Goal: Task Accomplishment & Management: Complete application form

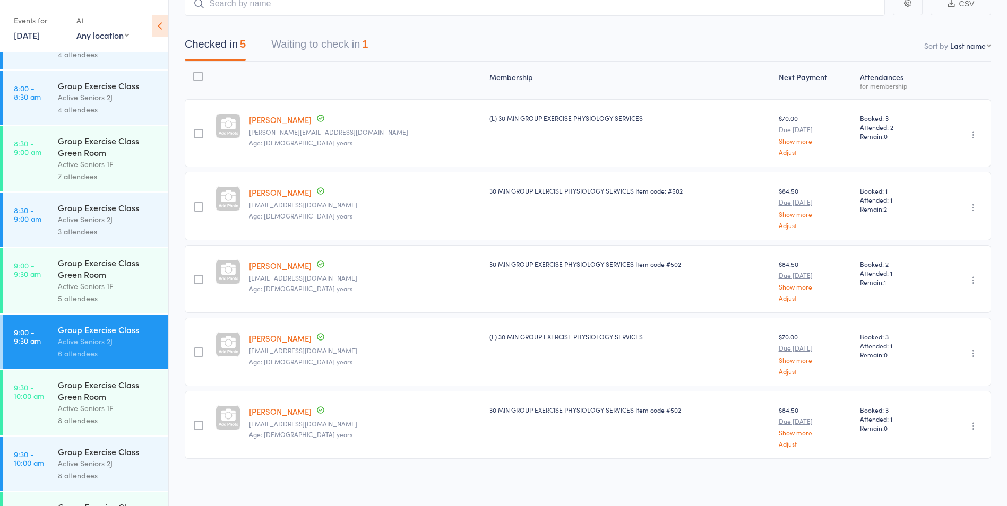
scroll to position [159, 0]
click at [349, 53] on button "Waiting to check in 1" at bounding box center [319, 47] width 97 height 28
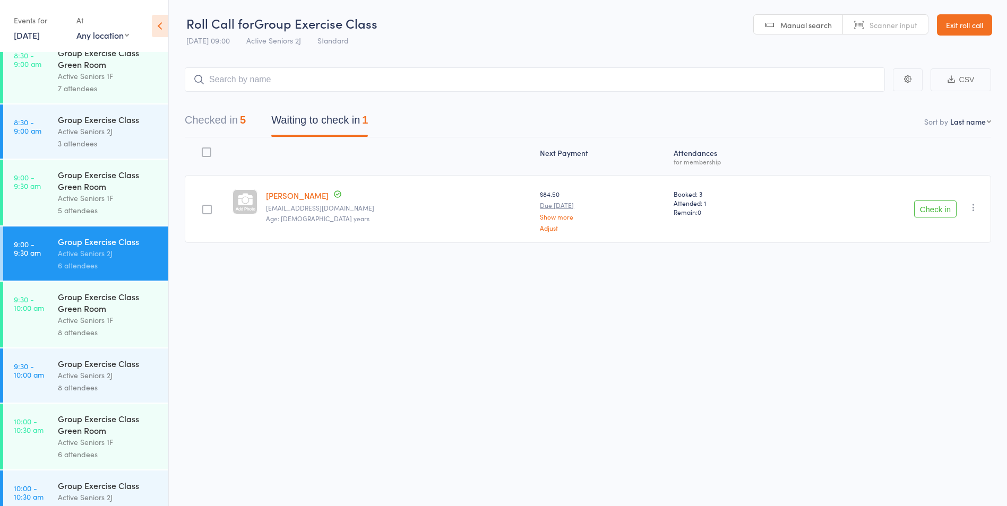
scroll to position [265, 0]
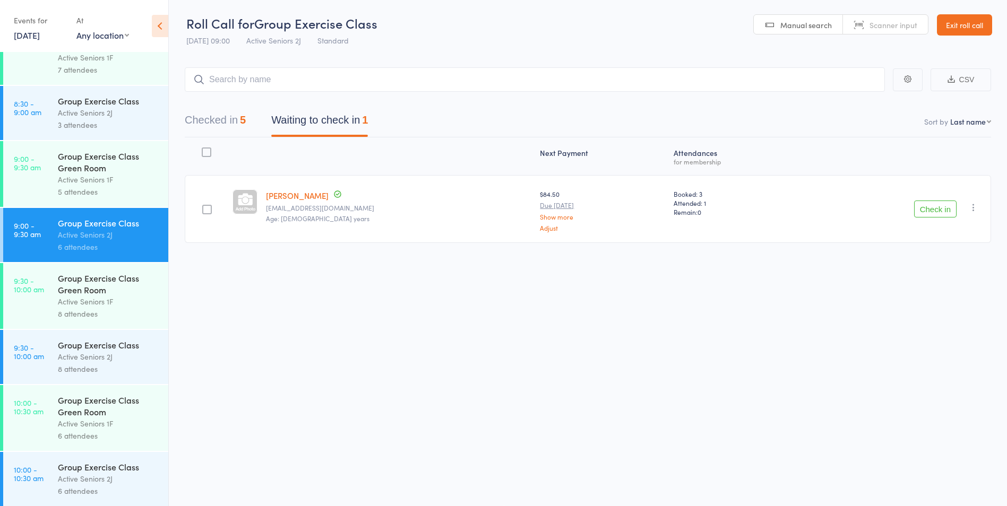
click at [113, 420] on div "Active Seniors 1F" at bounding box center [108, 424] width 101 height 12
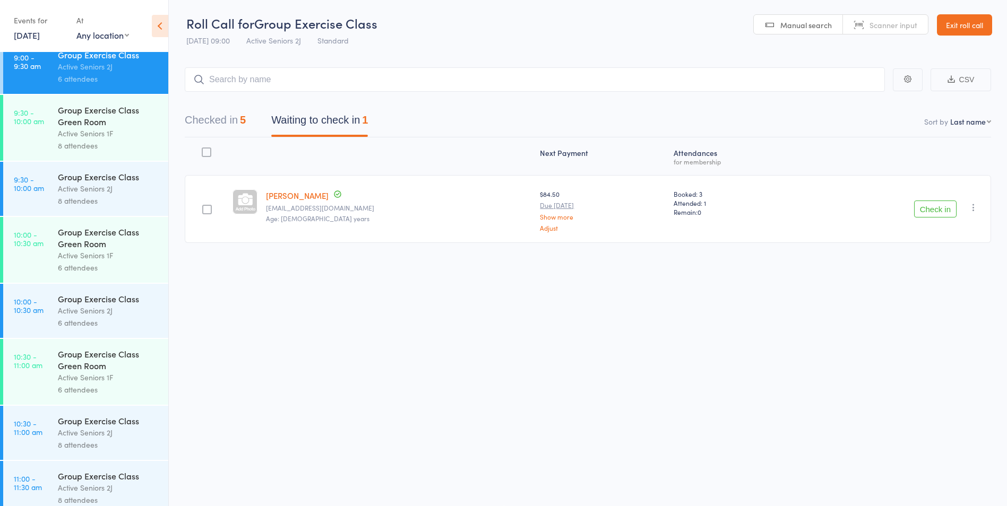
scroll to position [478, 0]
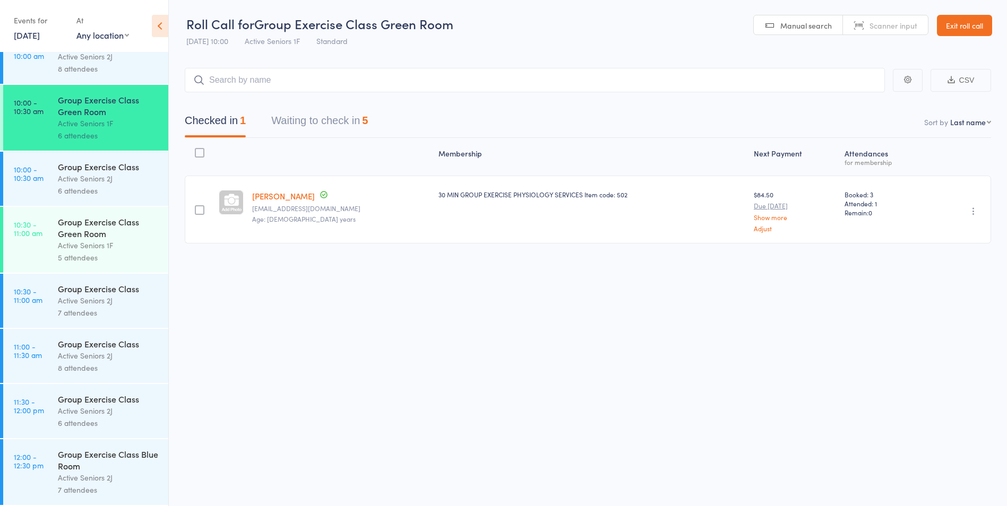
click at [949, 39] on header "Roll Call for Group Exercise Class Green Room 12 Aug 10:00 Active Seniors 1F St…" at bounding box center [588, 26] width 838 height 52
click at [949, 36] on header "Roll Call for Group Exercise Class Green Room 12 Aug 10:00 Active Seniors 1F St…" at bounding box center [588, 26] width 838 height 52
click at [947, 30] on link "Exit roll call" at bounding box center [964, 25] width 55 height 21
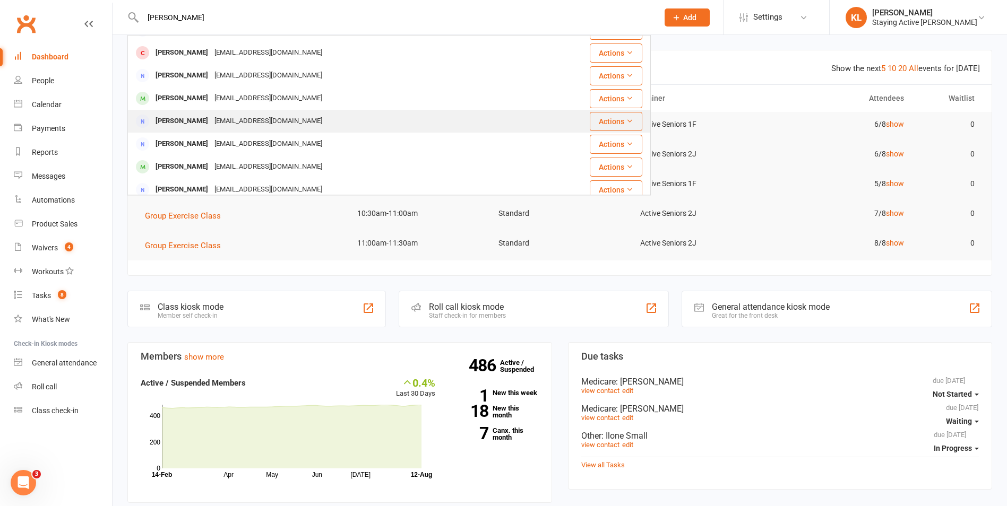
scroll to position [212, 0]
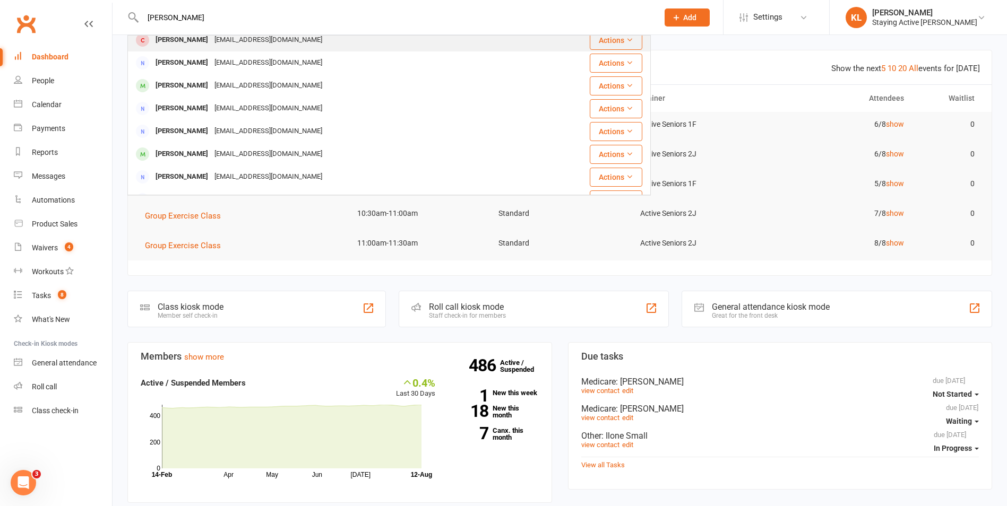
type input "[PERSON_NAME]"
click at [216, 44] on div "[EMAIL_ADDRESS][DOMAIN_NAME]" at bounding box center [268, 39] width 114 height 15
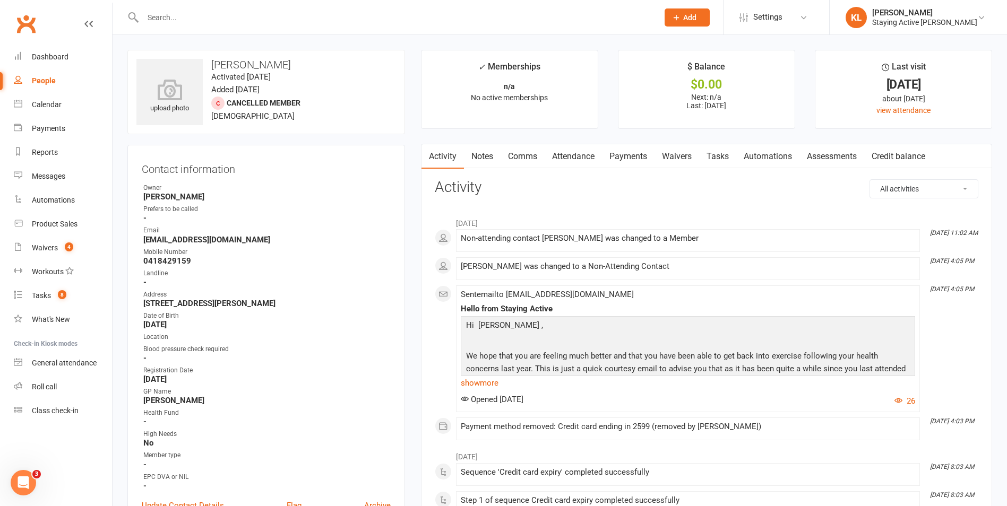
click at [816, 163] on link "Assessments" at bounding box center [831, 156] width 65 height 24
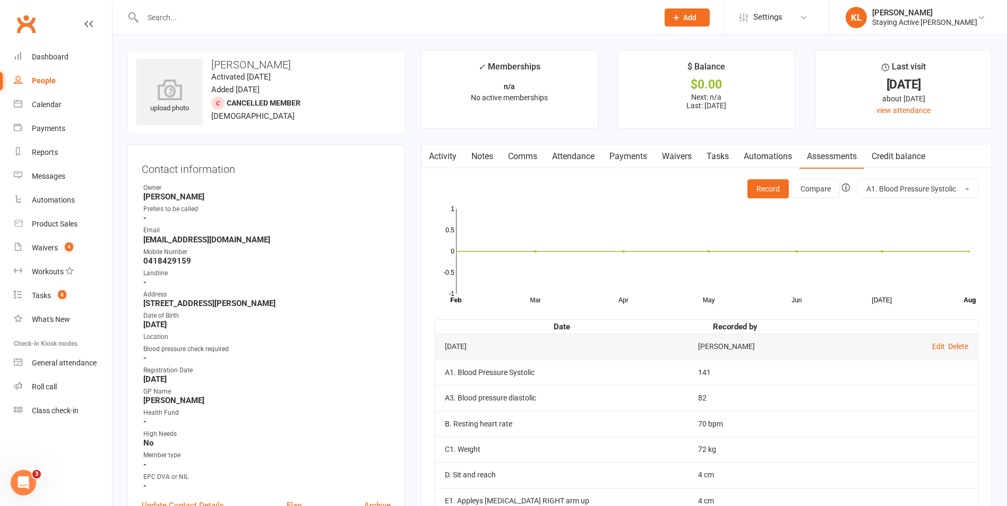
click at [680, 157] on link "Waivers" at bounding box center [676, 156] width 45 height 24
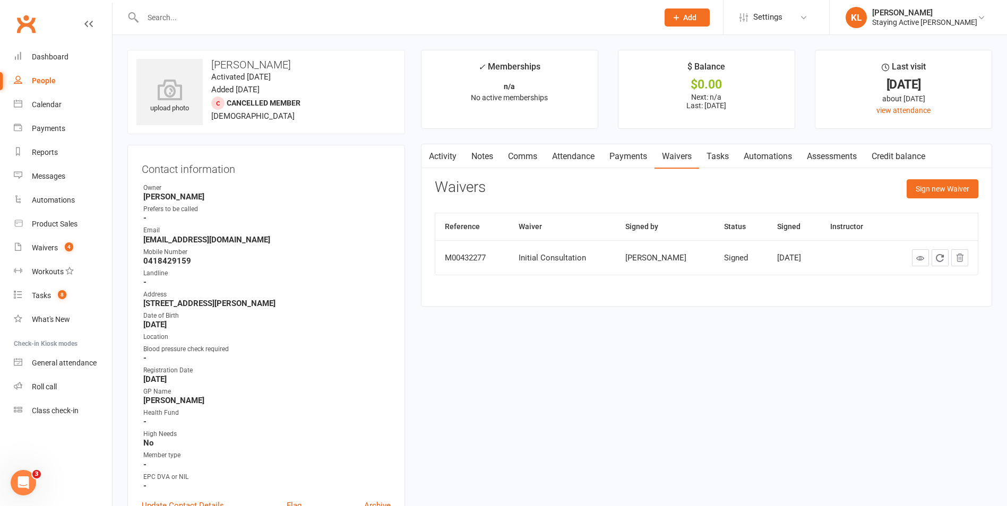
click at [842, 153] on link "Assessments" at bounding box center [831, 156] width 65 height 24
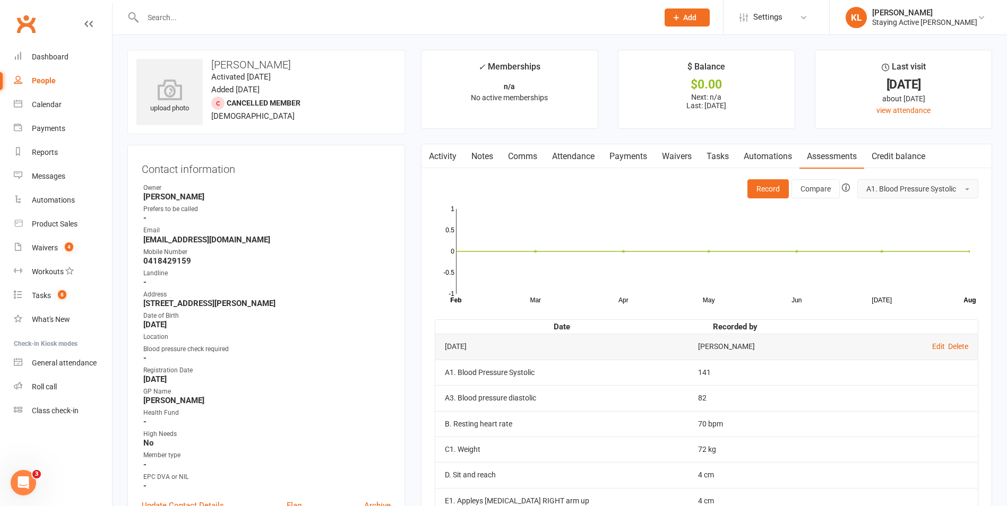
click at [895, 194] on button "A1. Blood Pressure Systolic" at bounding box center [917, 188] width 121 height 19
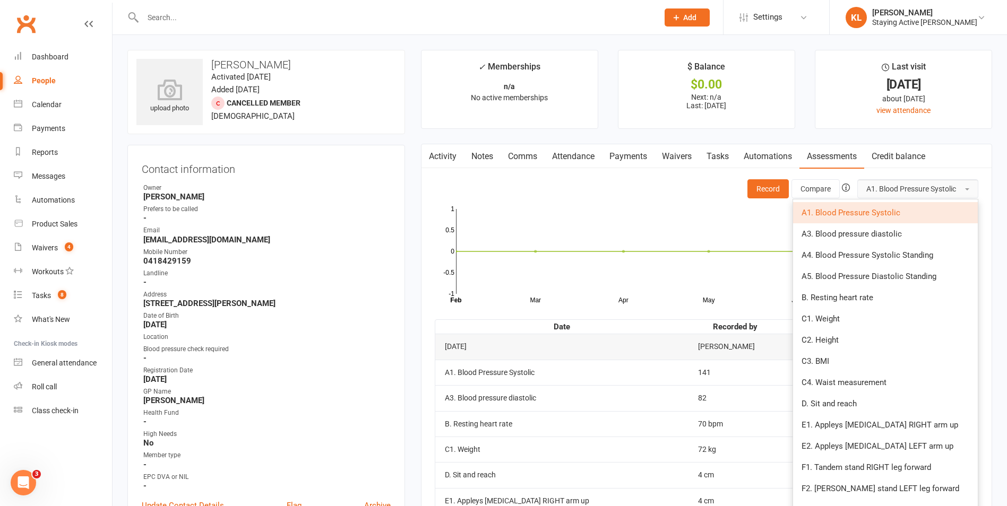
click at [895, 194] on button "A1. Blood Pressure Systolic" at bounding box center [917, 188] width 121 height 19
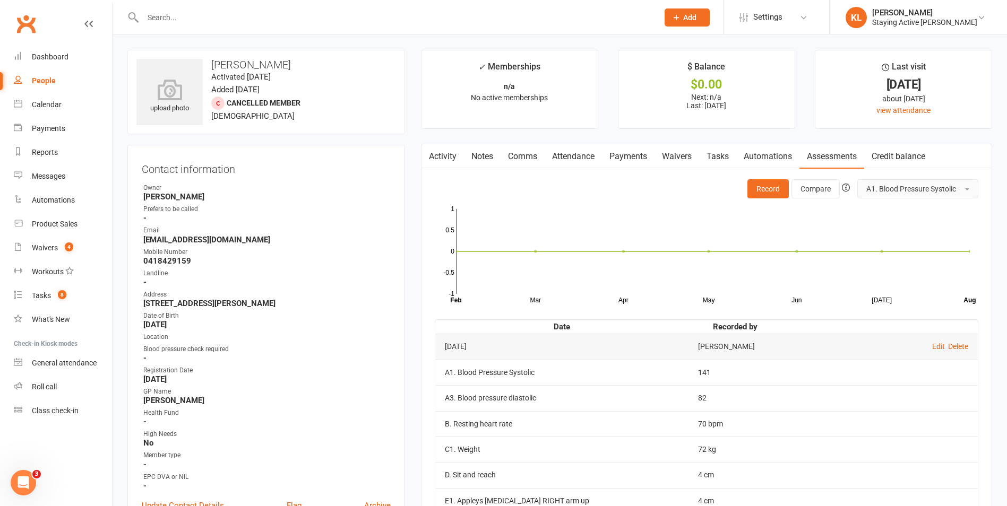
click at [893, 195] on button "A1. Blood Pressure Systolic" at bounding box center [917, 188] width 121 height 19
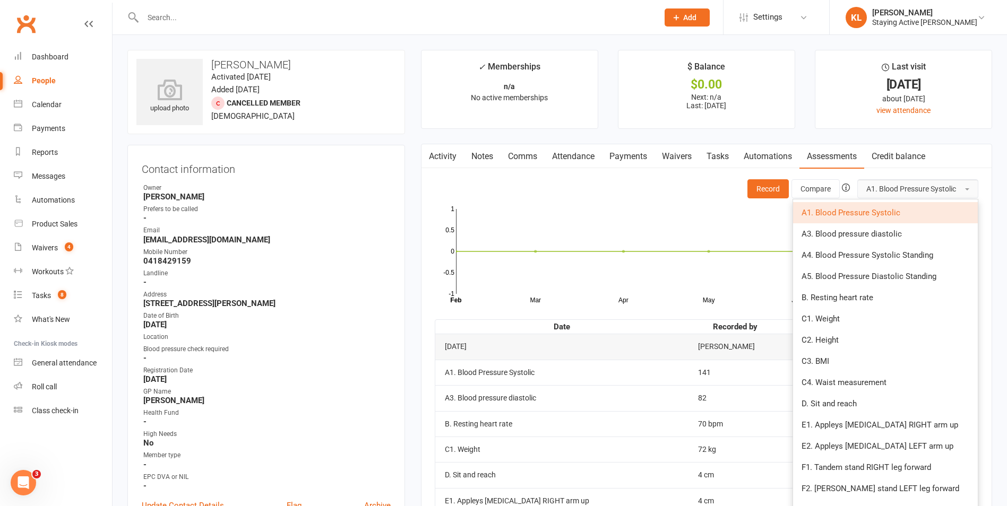
click at [893, 195] on button "A1. Blood Pressure Systolic" at bounding box center [917, 188] width 121 height 19
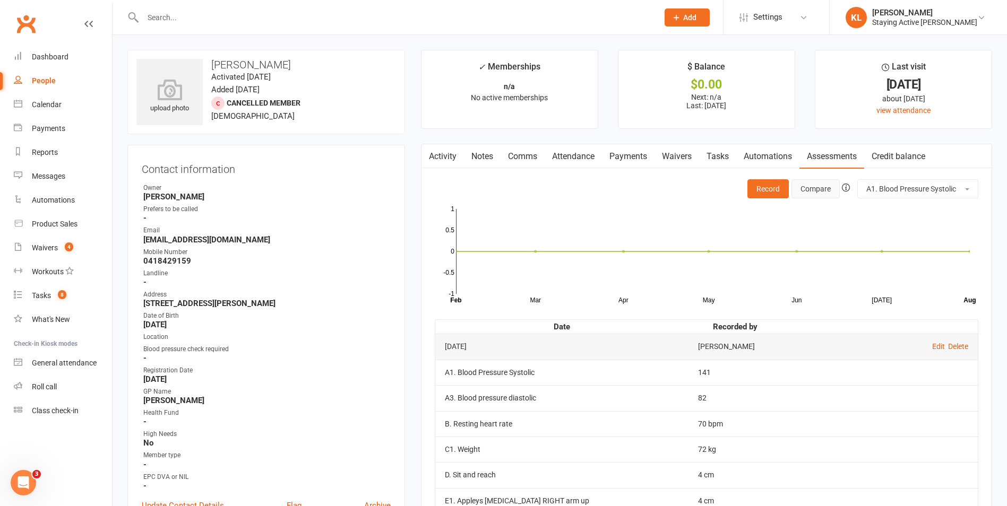
click at [819, 192] on button "Compare" at bounding box center [815, 188] width 48 height 19
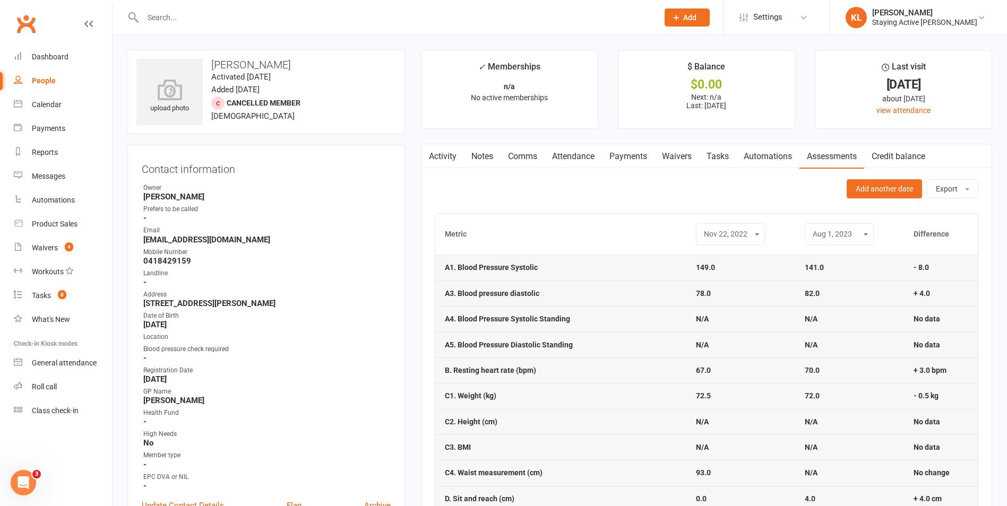
click at [832, 236] on select "[DATE] [DATE] [DATE] [DATE]" at bounding box center [838, 234] width 55 height 12
drag, startPoint x: 832, startPoint y: 236, endPoint x: 813, endPoint y: 236, distance: 19.1
click at [832, 236] on select "[DATE] [DATE] [DATE] [DATE]" at bounding box center [838, 234] width 55 height 12
click at [715, 227] on div "[DATE] [DATE] [DATE] [DATE]" at bounding box center [730, 234] width 69 height 22
click at [715, 230] on select "[DATE] [DATE] [DATE] [DATE]" at bounding box center [730, 234] width 55 height 12
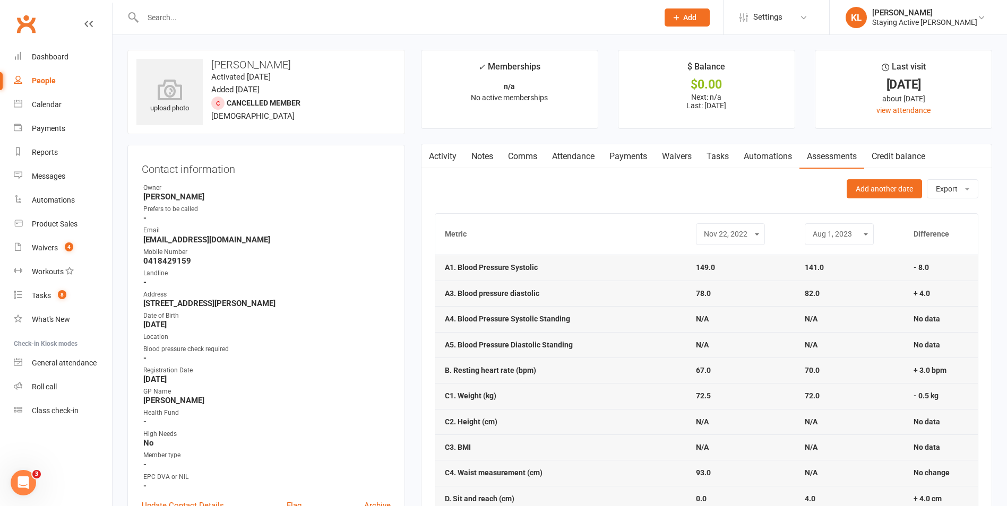
click at [715, 230] on select "[DATE] [DATE] [DATE] [DATE]" at bounding box center [730, 234] width 55 height 12
click at [742, 226] on div "[DATE] [DATE] [DATE] [DATE]" at bounding box center [730, 234] width 69 height 22
click at [742, 228] on select "[DATE] [DATE] [DATE] [DATE]" at bounding box center [730, 234] width 55 height 12
click at [703, 228] on select "[DATE] [DATE] [DATE] [DATE]" at bounding box center [730, 234] width 55 height 12
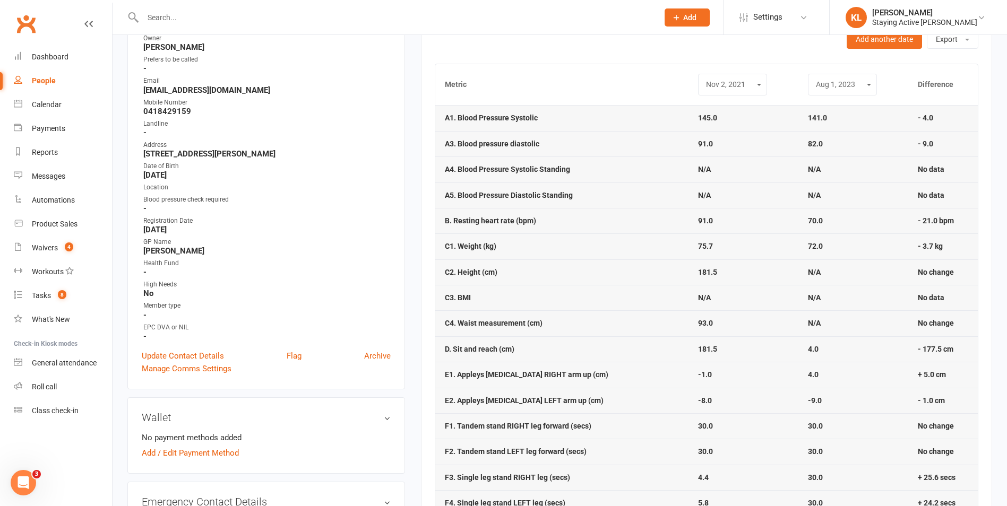
scroll to position [53, 0]
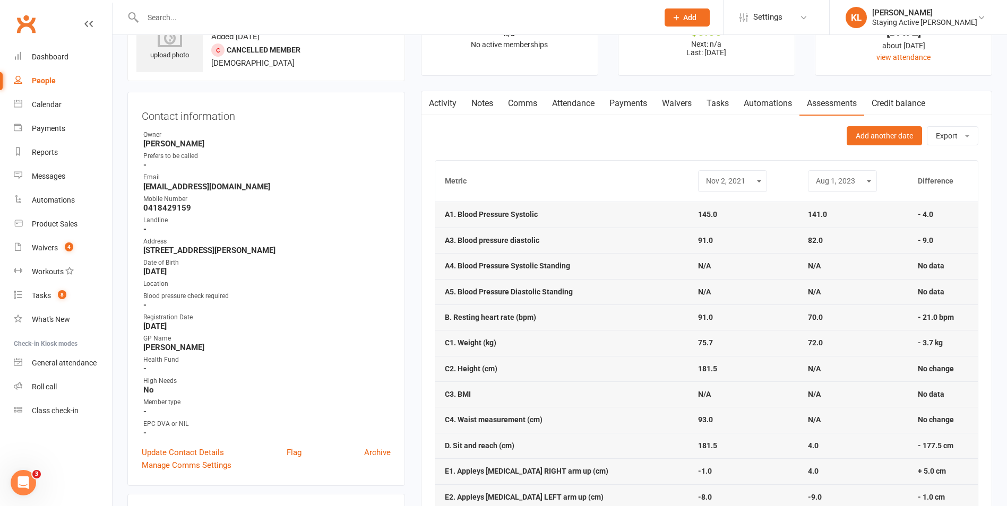
click at [733, 184] on select "[DATE] [DATE] [DATE] [DATE]" at bounding box center [732, 181] width 55 height 12
click at [705, 175] on select "[DATE] [DATE] [DATE] [DATE]" at bounding box center [732, 181] width 55 height 12
click at [740, 178] on select "[DATE] [DATE] [DATE] [DATE]" at bounding box center [730, 181] width 55 height 12
select select "1"
click at [703, 175] on select "[DATE] [DATE] [DATE] [DATE]" at bounding box center [730, 181] width 55 height 12
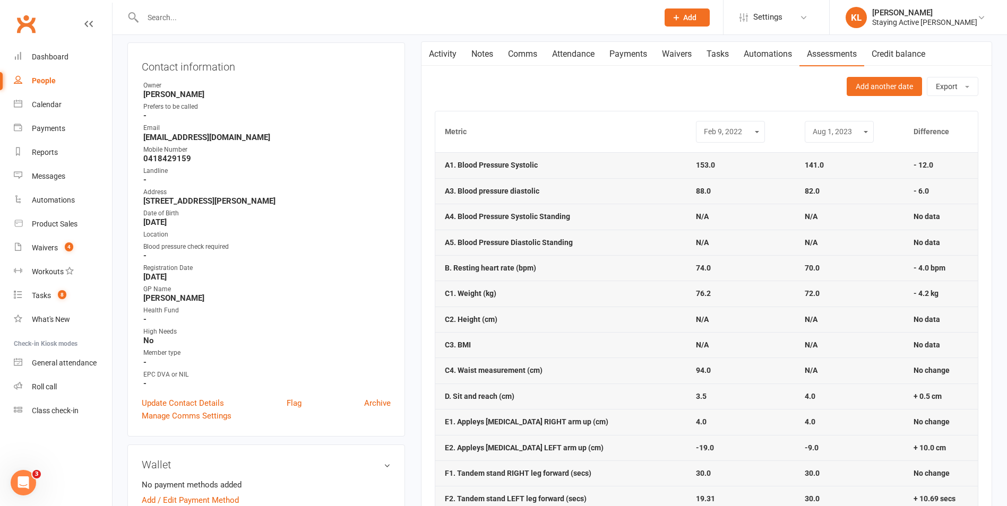
scroll to position [0, 0]
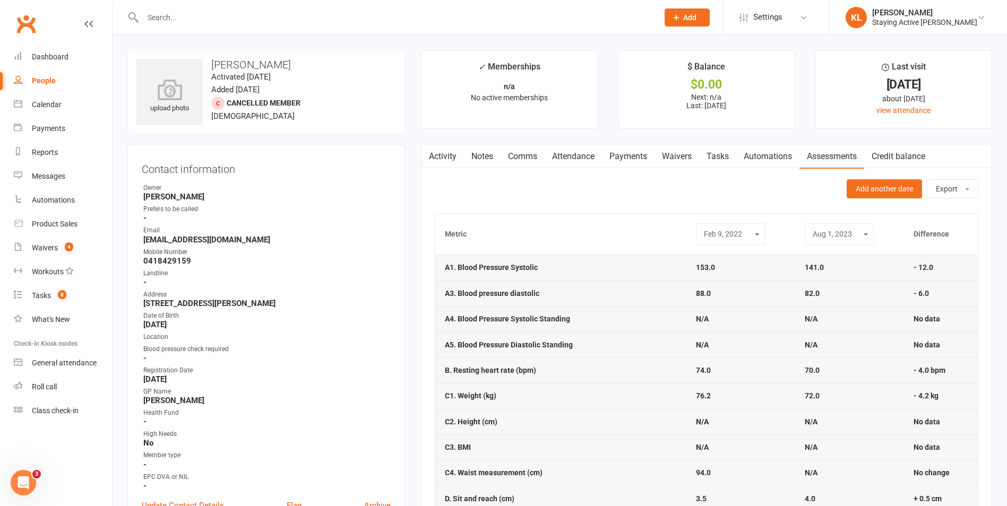
click at [484, 163] on link "Notes" at bounding box center [482, 156] width 37 height 24
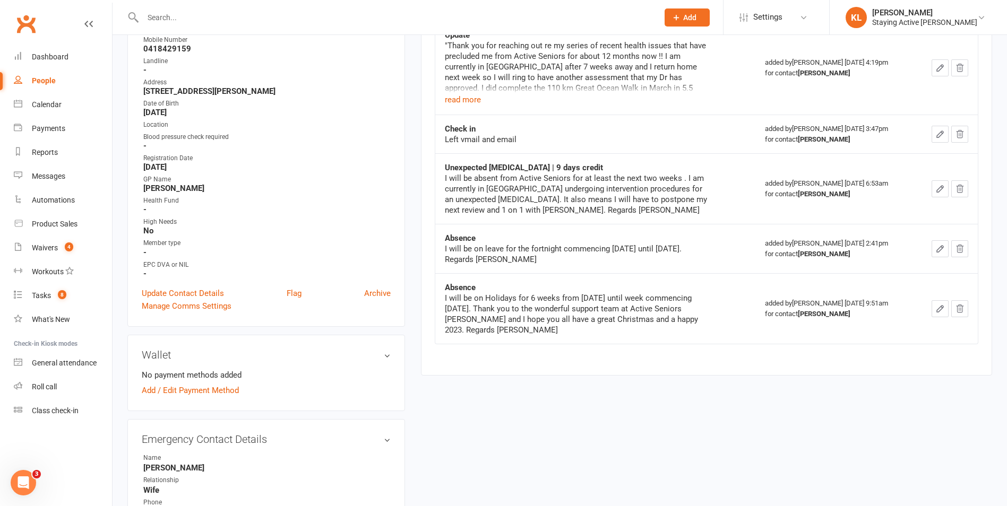
scroll to position [159, 0]
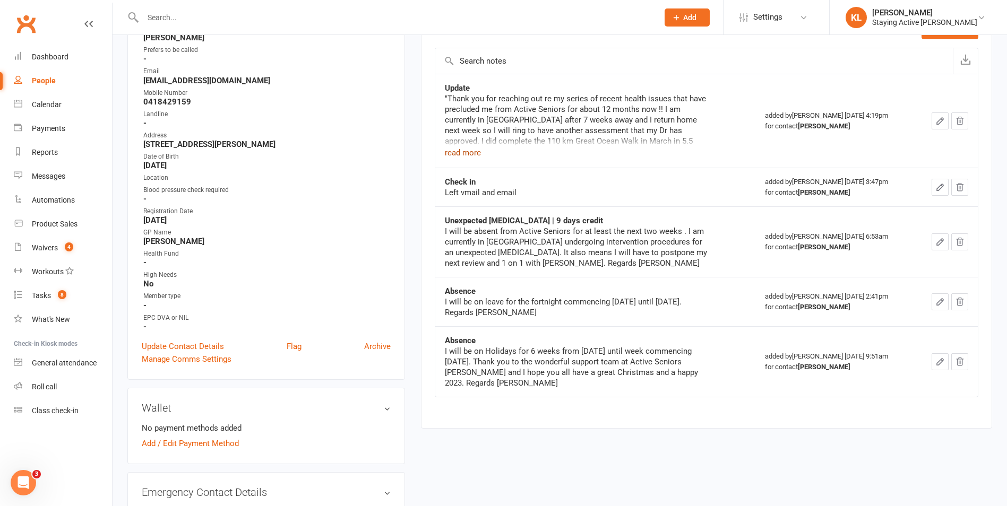
click at [465, 151] on button "read more" at bounding box center [463, 152] width 36 height 13
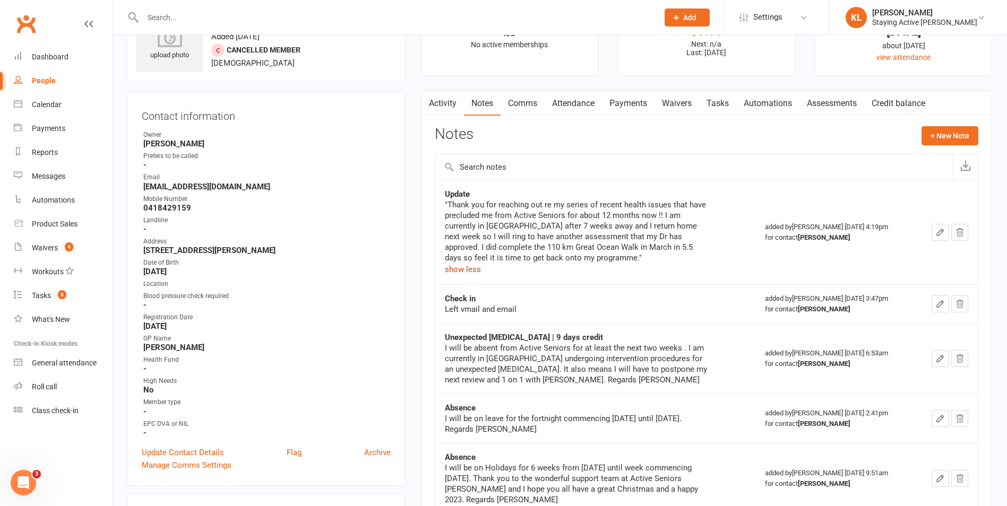
scroll to position [0, 0]
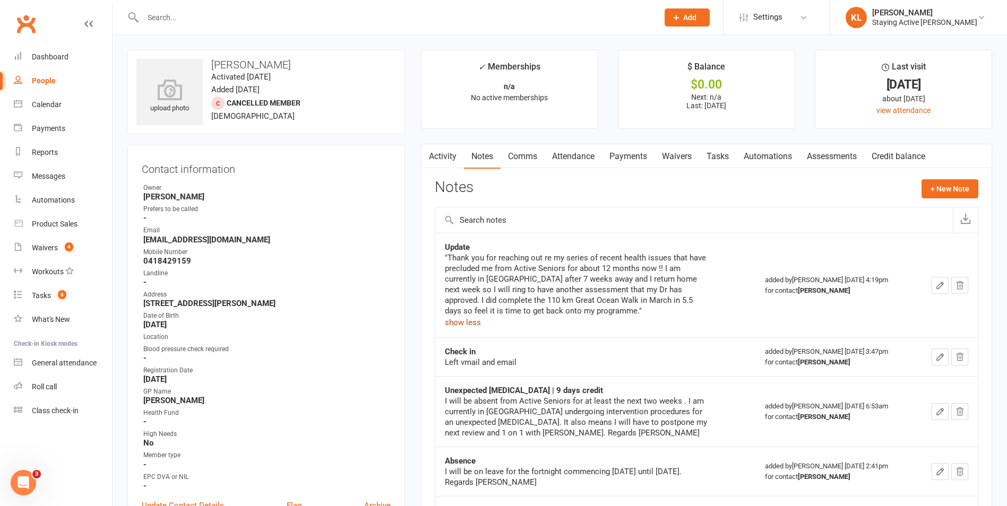
click at [450, 154] on link "Activity" at bounding box center [442, 156] width 42 height 24
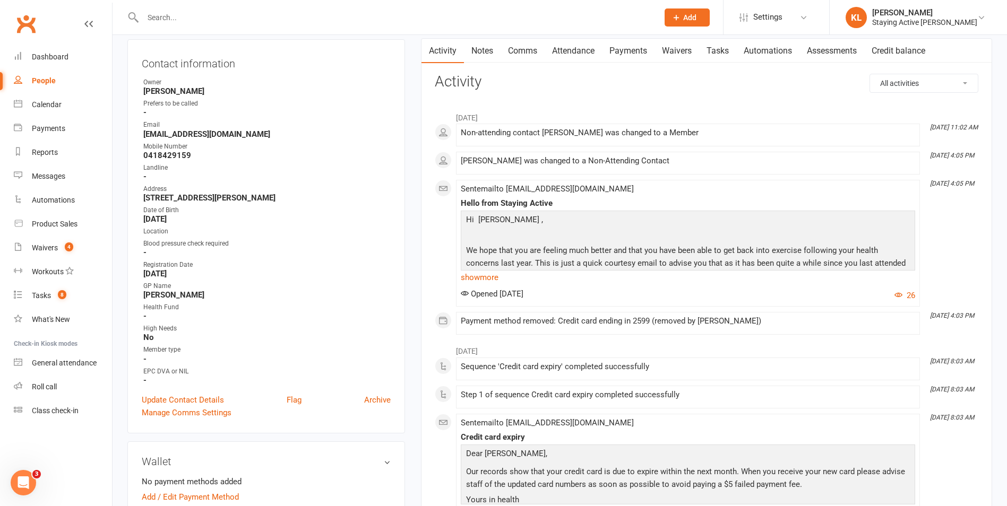
scroll to position [106, 0]
click at [477, 269] on p "We hope that you are feeling much better and that you have been able to get bac…" at bounding box center [687, 264] width 449 height 41
click at [477, 271] on link "show more" at bounding box center [688, 277] width 454 height 15
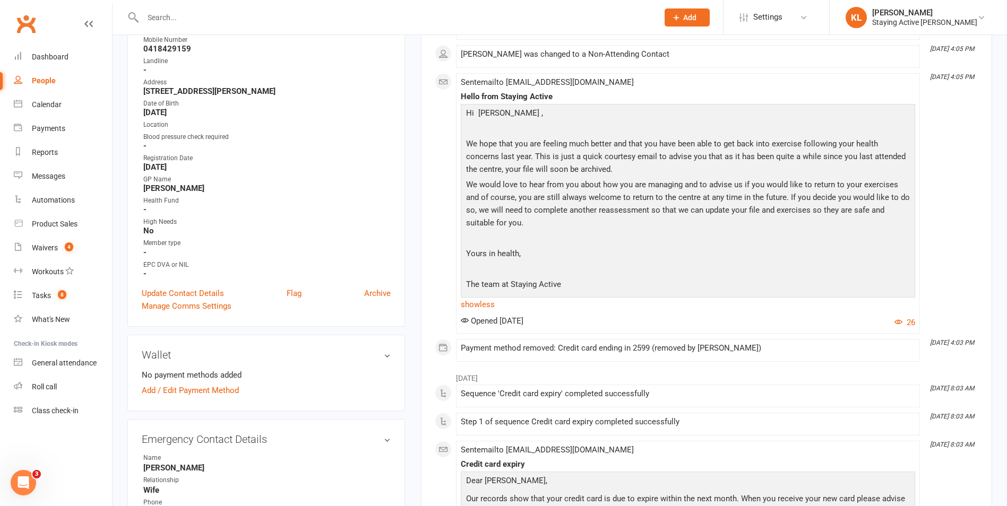
scroll to position [0, 0]
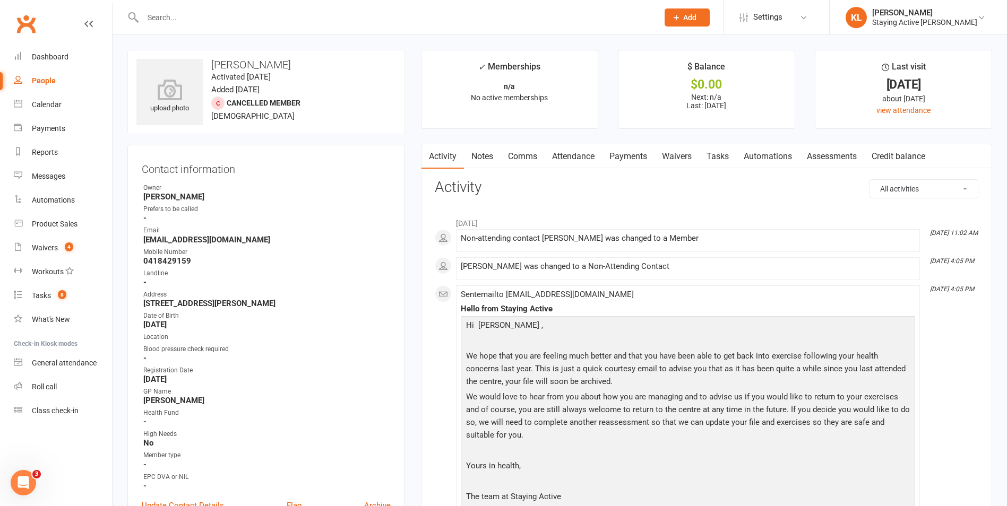
click at [198, 23] on input "text" at bounding box center [395, 17] width 511 height 15
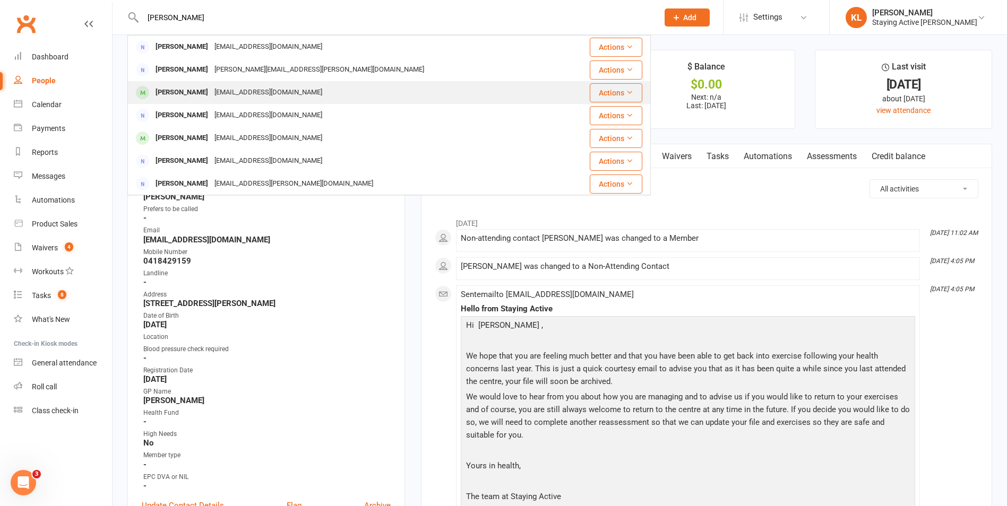
type input "[PERSON_NAME]"
click at [183, 99] on div "[PERSON_NAME]" at bounding box center [181, 92] width 59 height 15
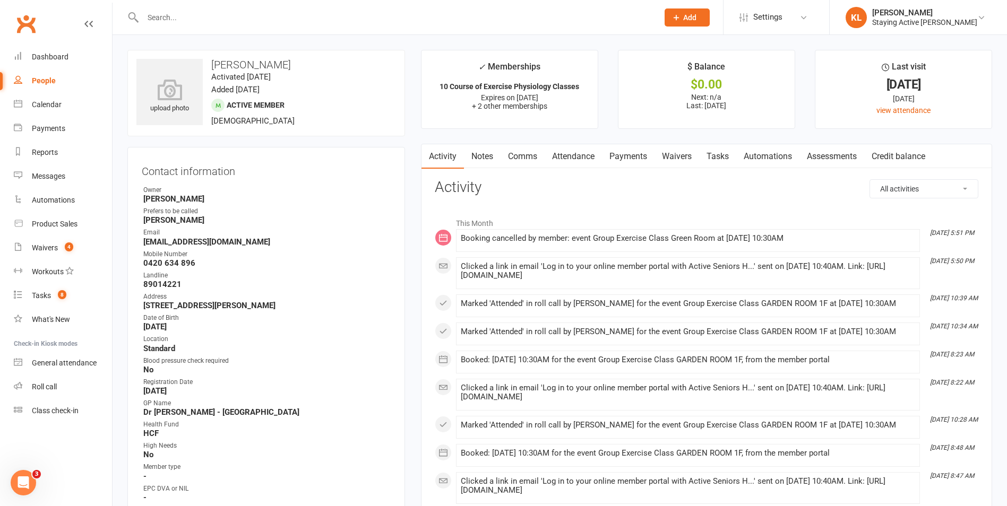
click at [254, 20] on input "text" at bounding box center [395, 17] width 511 height 15
click at [257, 16] on input "text" at bounding box center [395, 17] width 511 height 15
type input ","
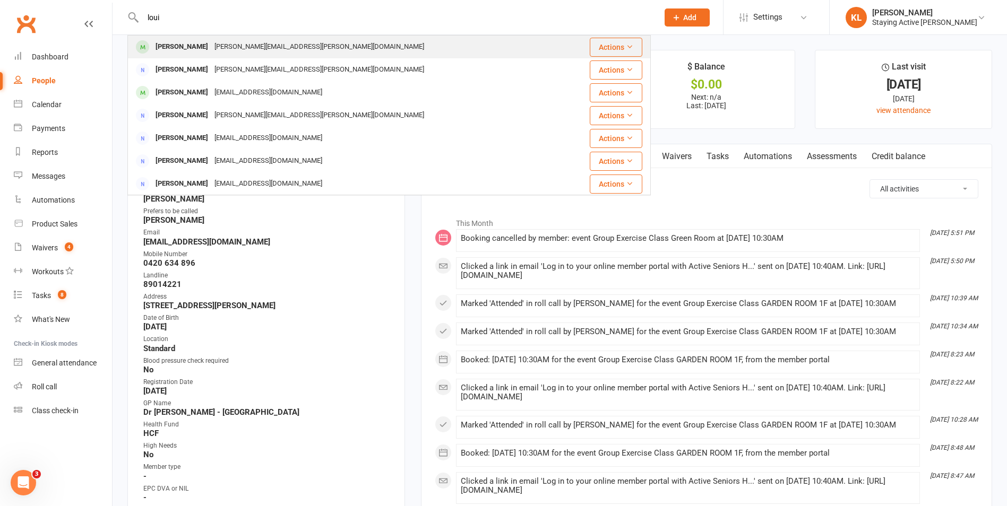
type input "loui"
click at [261, 49] on div "[PERSON_NAME][EMAIL_ADDRESS][PERSON_NAME][DOMAIN_NAME]" at bounding box center [319, 46] width 216 height 15
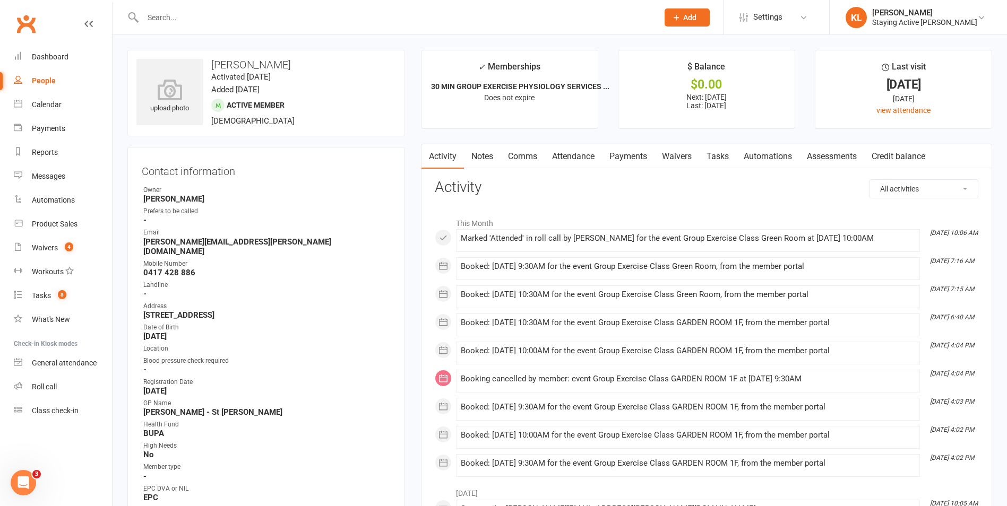
click at [815, 156] on link "Assessments" at bounding box center [831, 156] width 65 height 24
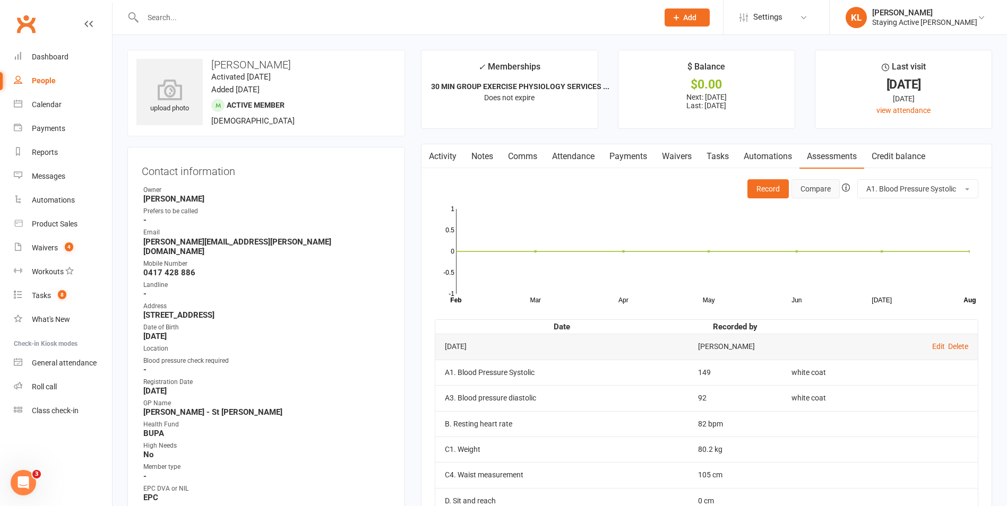
click at [816, 189] on button "Compare" at bounding box center [815, 188] width 48 height 19
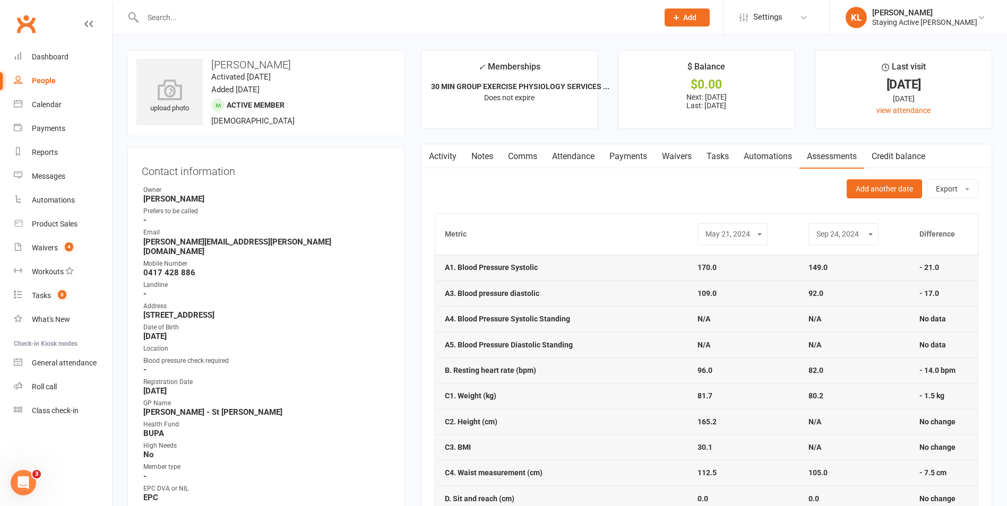
click at [440, 162] on link "Activity" at bounding box center [442, 156] width 42 height 24
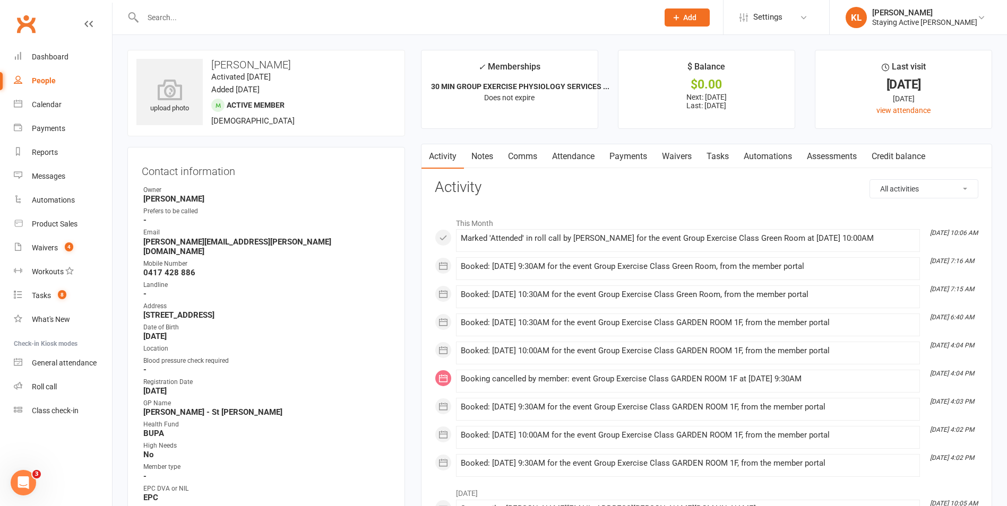
click at [839, 159] on link "Assessments" at bounding box center [831, 156] width 65 height 24
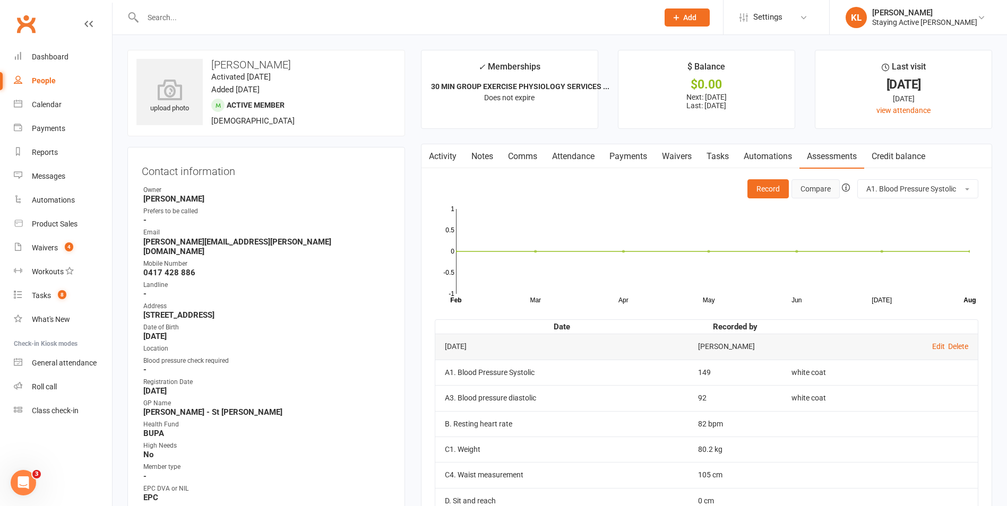
click at [816, 195] on button "Compare" at bounding box center [815, 188] width 48 height 19
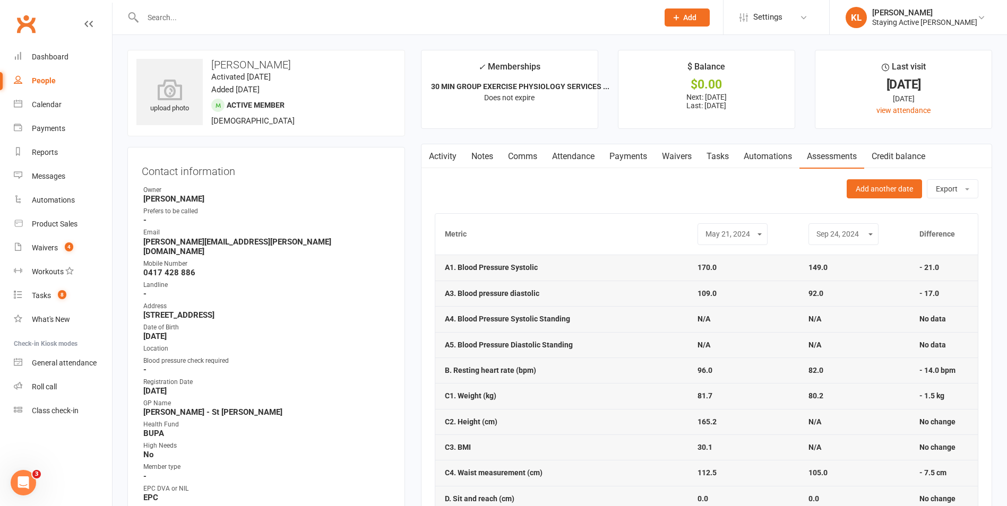
click at [345, 19] on input "text" at bounding box center [395, 17] width 511 height 15
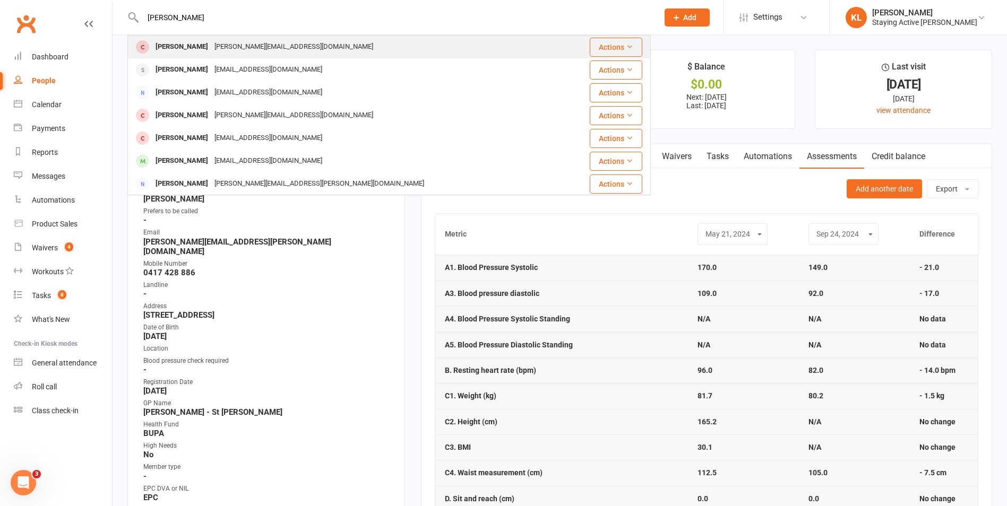
type input "[PERSON_NAME]"
click at [318, 41] on div "[PERSON_NAME] [PERSON_NAME][EMAIL_ADDRESS][DOMAIN_NAME]" at bounding box center [345, 47] width 434 height 22
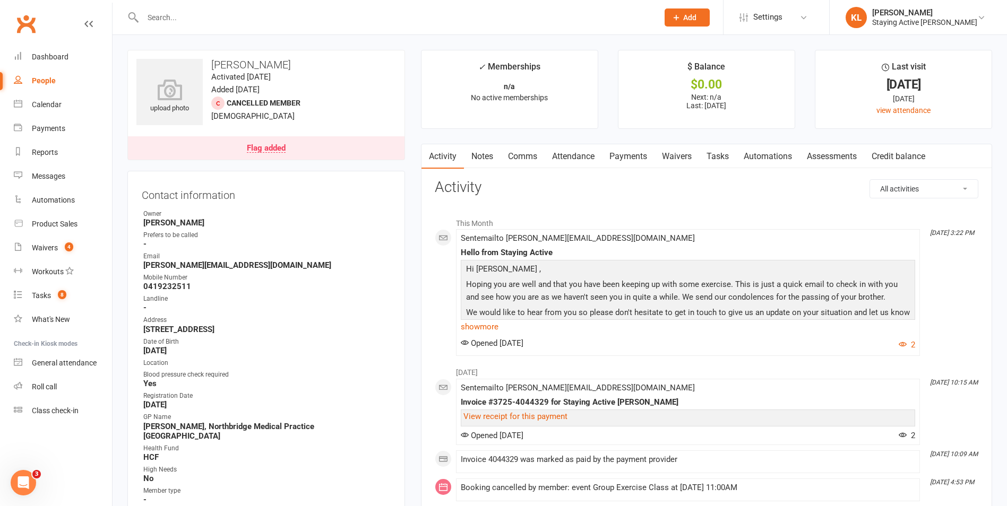
click at [487, 157] on link "Notes" at bounding box center [482, 156] width 37 height 24
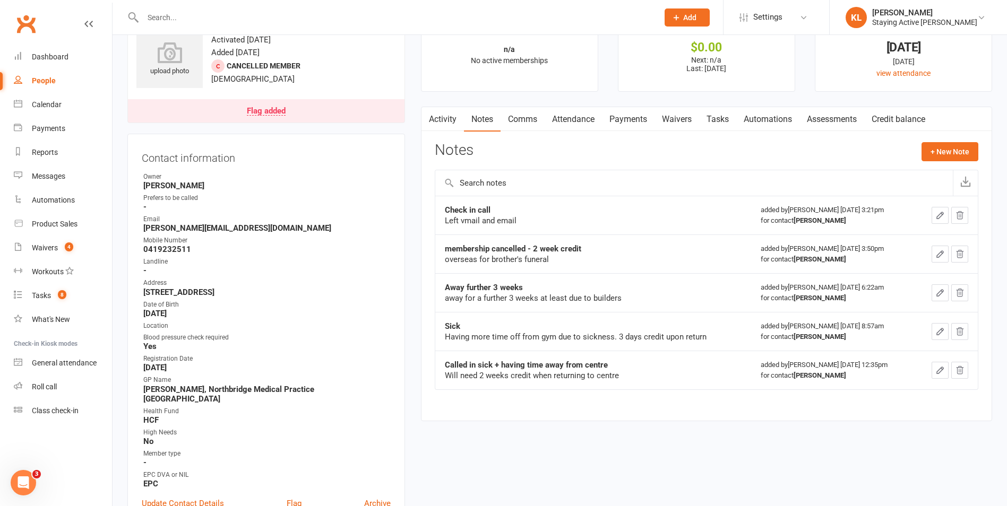
scroll to position [53, 0]
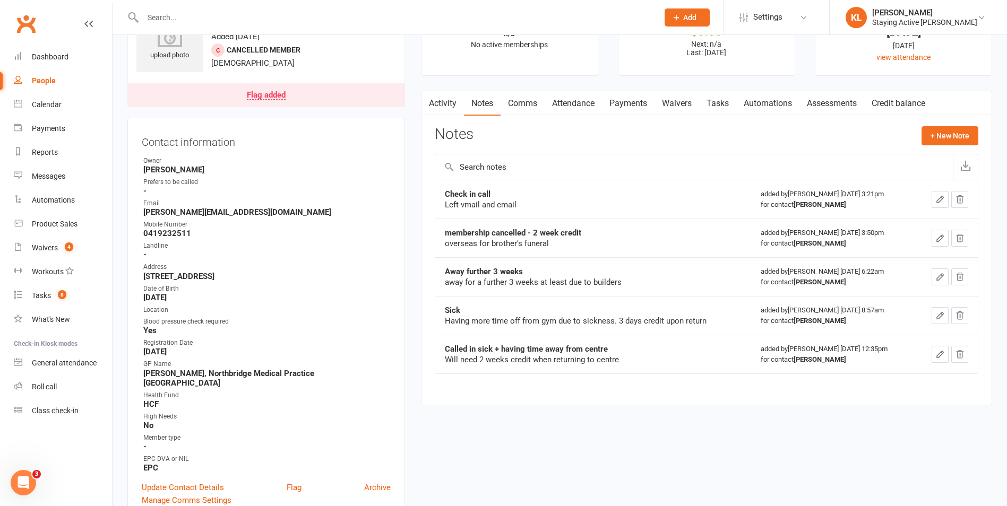
click at [257, 91] on div "Flag added" at bounding box center [266, 95] width 39 height 8
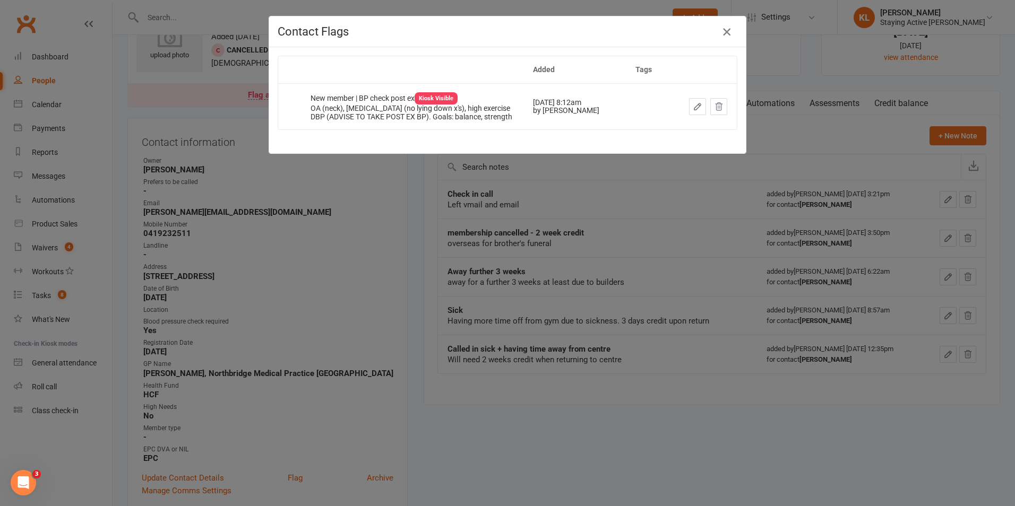
click at [726, 34] on icon "button" at bounding box center [726, 31] width 13 height 13
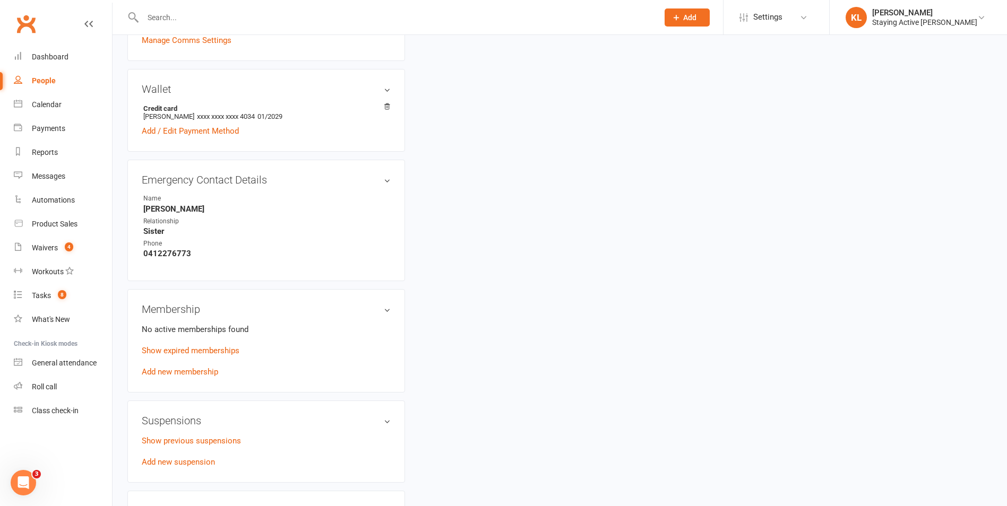
scroll to position [584, 0]
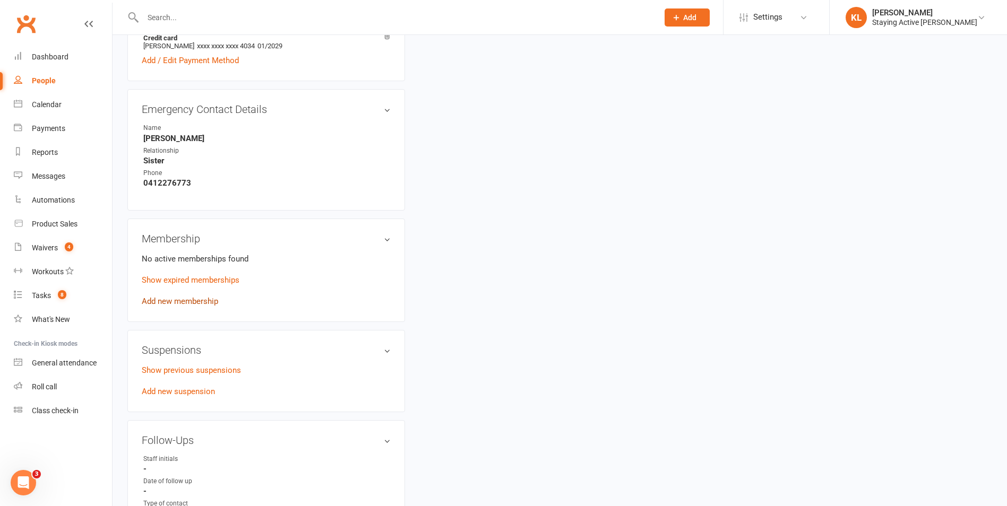
click at [208, 297] on link "Add new membership" at bounding box center [180, 302] width 76 height 10
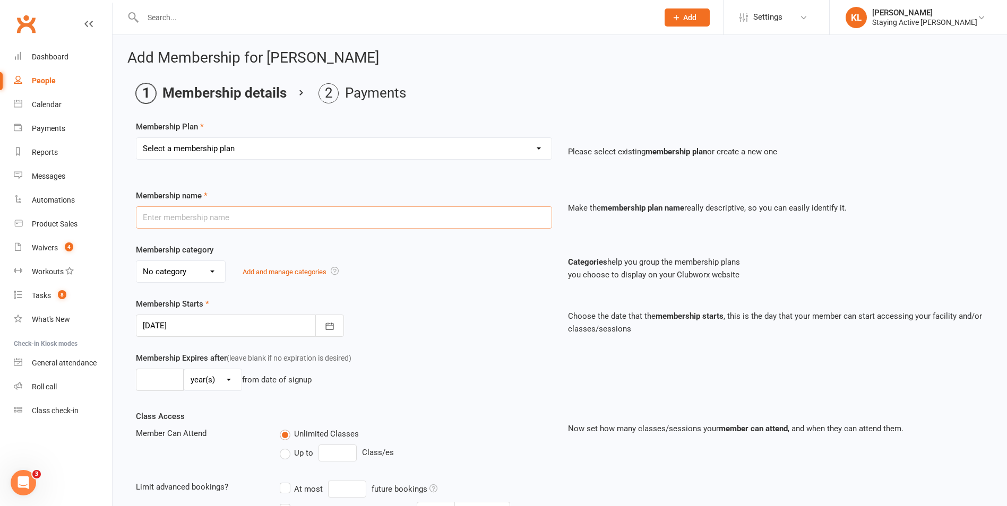
click at [439, 218] on input "text" at bounding box center [344, 217] width 416 height 22
click at [433, 241] on div "Membership name Make the membership plan name really descriptive, so you can ea…" at bounding box center [559, 216] width 863 height 54
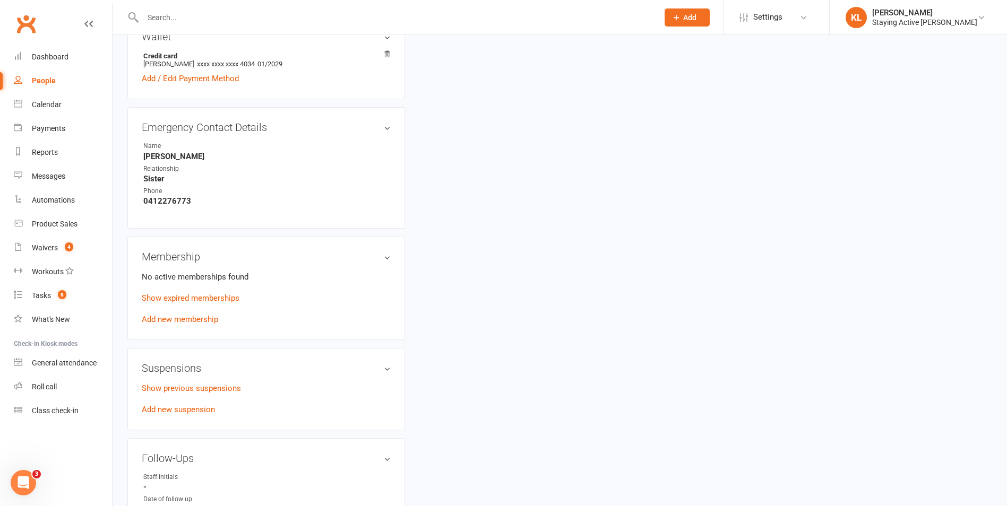
scroll to position [584, 0]
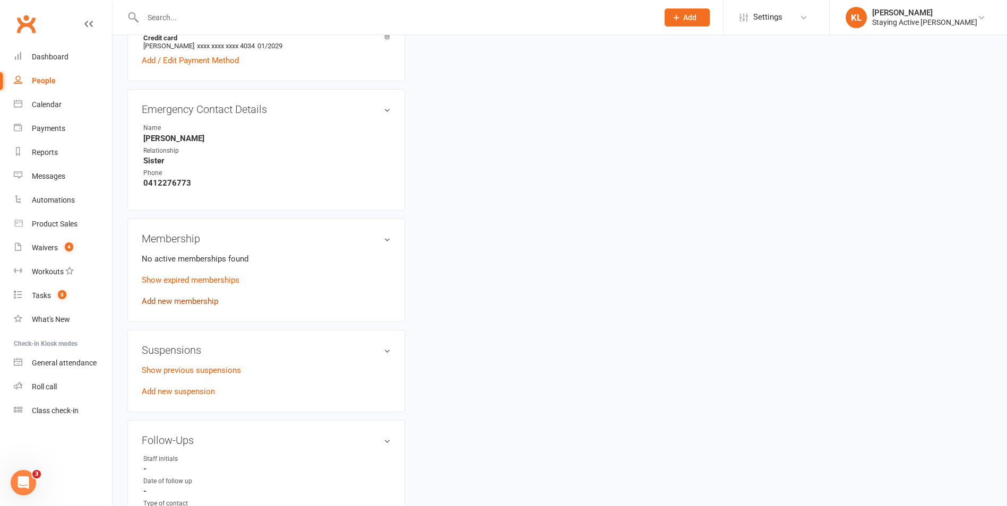
click at [181, 297] on link "Add new membership" at bounding box center [180, 302] width 76 height 10
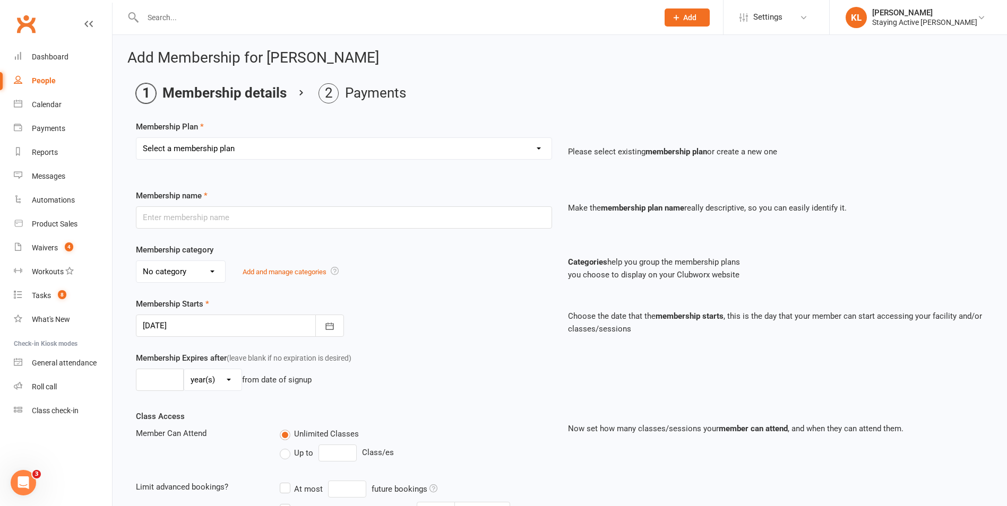
click at [319, 230] on div "Membership name Make the membership plan name really descriptive, so you can ea…" at bounding box center [559, 216] width 863 height 54
click at [319, 228] on input "text" at bounding box center [344, 217] width 416 height 22
click at [476, 156] on select "Select a membership plan Create new Membership Plan 193000 Telehealth Exercise …" at bounding box center [343, 148] width 415 height 21
select select "2"
click at [136, 138] on select "Select a membership plan Create new Membership Plan 193000 Telehealth Exercise …" at bounding box center [343, 148] width 415 height 21
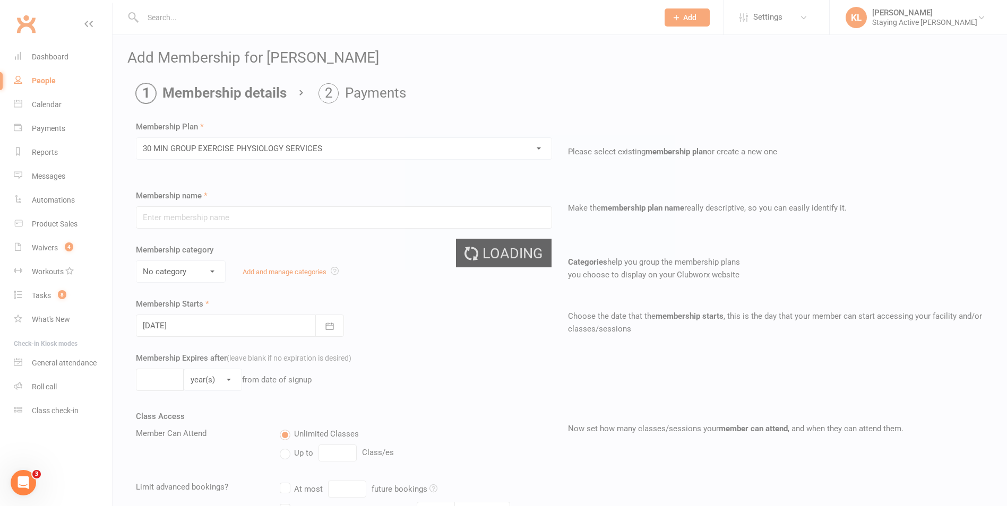
type input "30 MIN GROUP EXERCISE PHYSIOLOGY SERVICES"
select select "2"
type input "3"
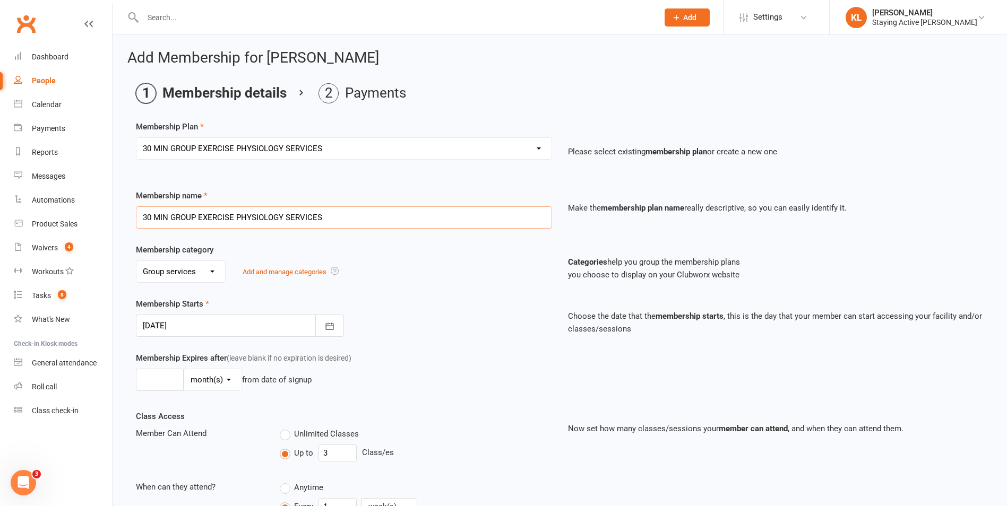
click at [282, 218] on input "30 MIN GROUP EXERCISE PHYSIOLOGY SERVICES" at bounding box center [344, 217] width 416 height 22
click at [336, 210] on input "30 MIN GROUP EXERCISE PHYSIOLOGY SERVICES" at bounding box center [344, 217] width 416 height 22
click at [407, 248] on div "Membership category No category Direct Debit Excludes tax Group services Indivi…" at bounding box center [344, 263] width 432 height 39
click at [401, 212] on input "30 MIN GROUP EXERCISE PHYSIOLOGY SERVICES" at bounding box center [344, 217] width 416 height 22
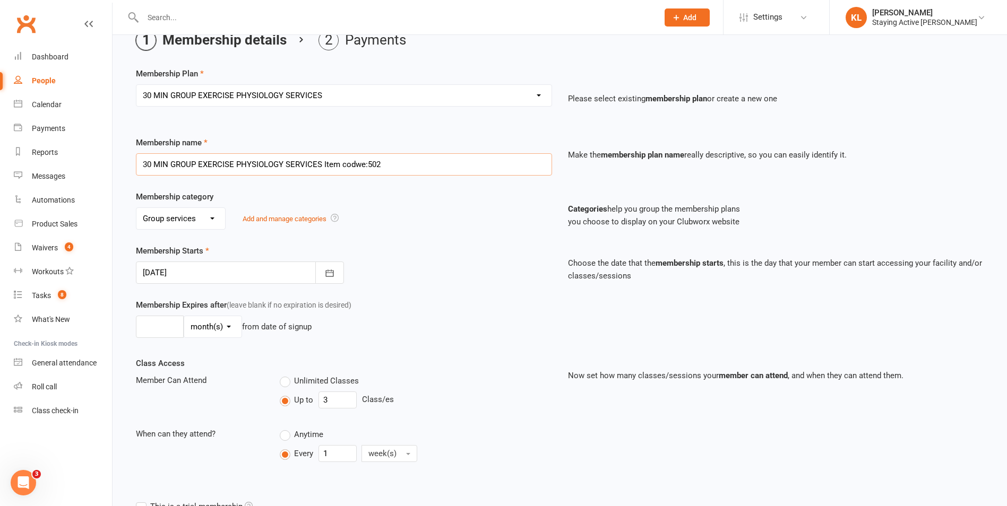
click at [360, 160] on input "30 MIN GROUP EXERCISE PHYSIOLOGY SERVICES Item codwe:502" at bounding box center [344, 164] width 416 height 22
type input "30 MIN GROUP EXERCISE PHYSIOLOGY SERVICES Item code:502"
click at [329, 274] on icon "button" at bounding box center [329, 273] width 11 height 11
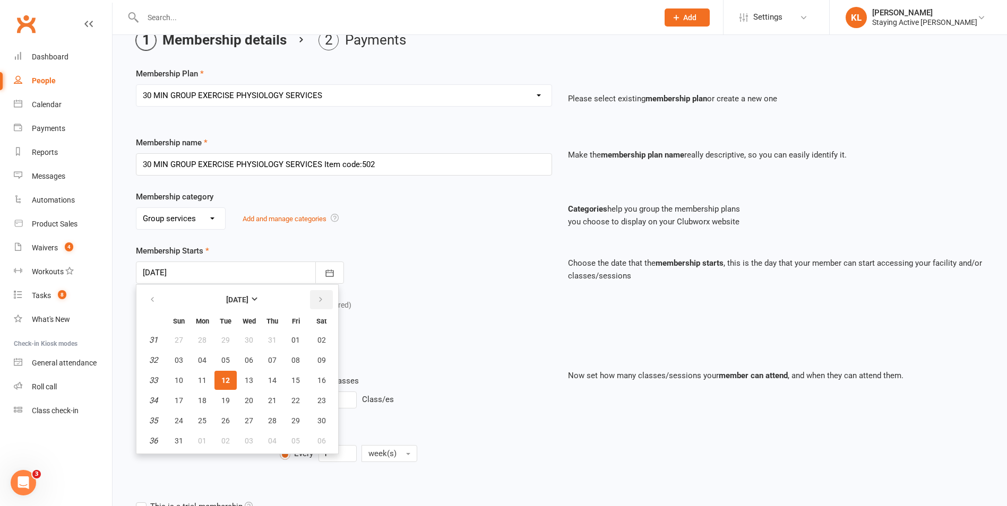
click at [313, 297] on button "button" at bounding box center [321, 299] width 23 height 19
click at [224, 361] on span "09" at bounding box center [225, 360] width 8 height 8
type input "[DATE]"
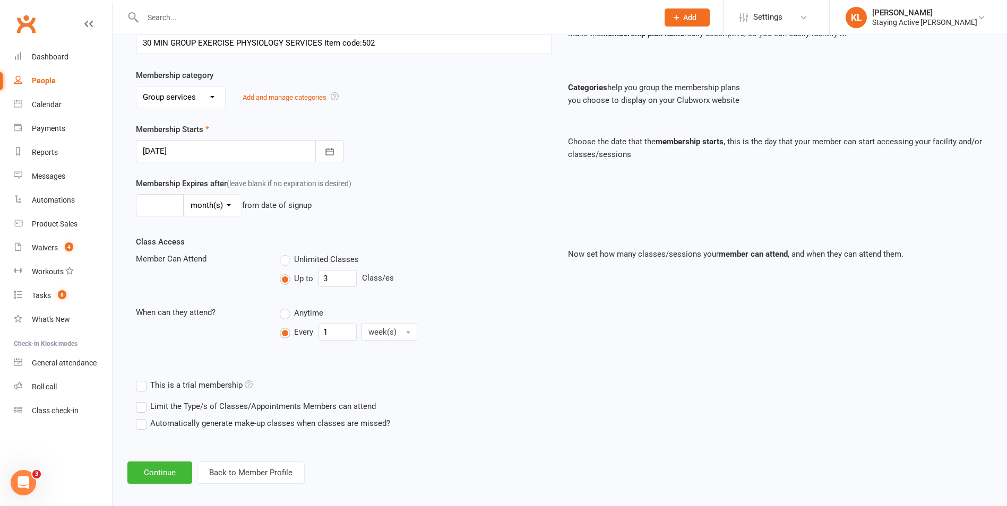
scroll to position [183, 0]
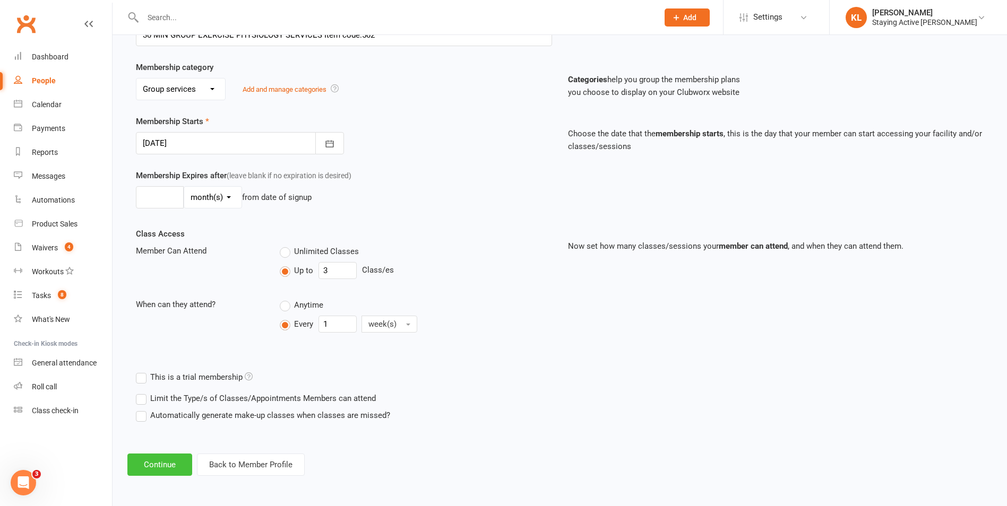
click at [150, 472] on button "Continue" at bounding box center [159, 465] width 65 height 22
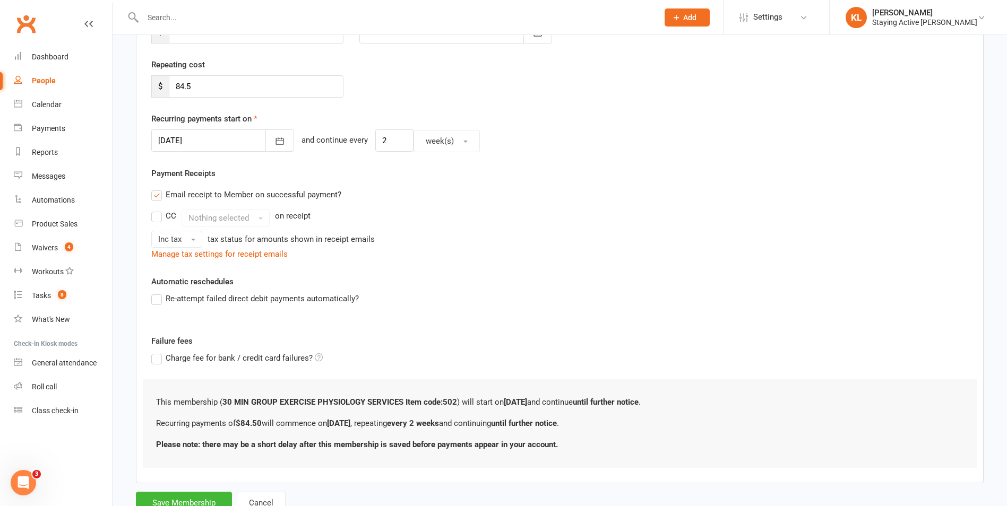
scroll to position [0, 0]
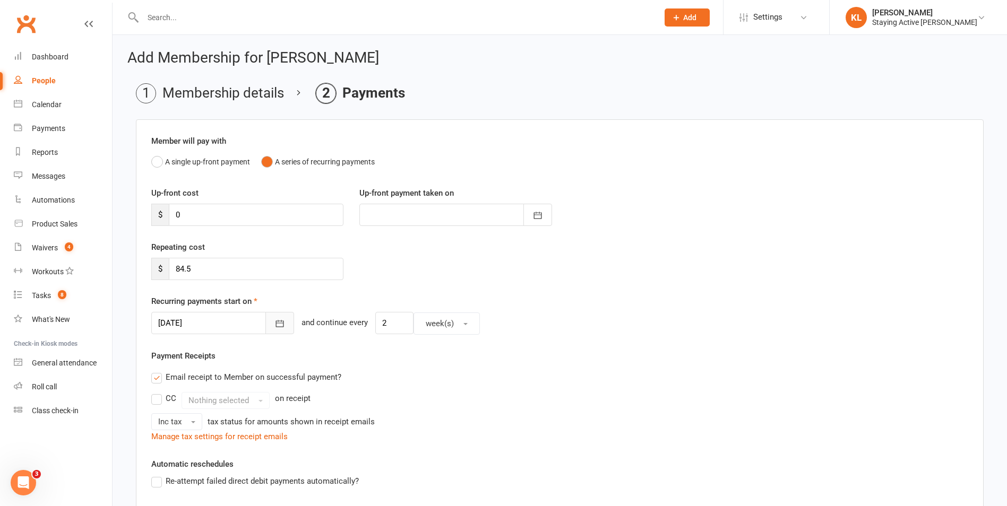
click at [274, 322] on icon "button" at bounding box center [279, 323] width 11 height 11
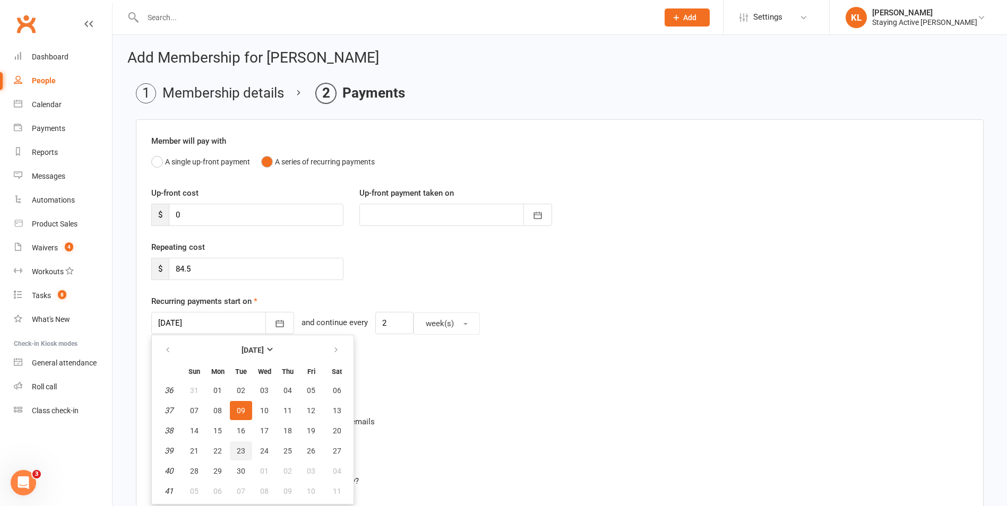
click at [240, 450] on span "23" at bounding box center [241, 451] width 8 height 8
type input "[DATE]"
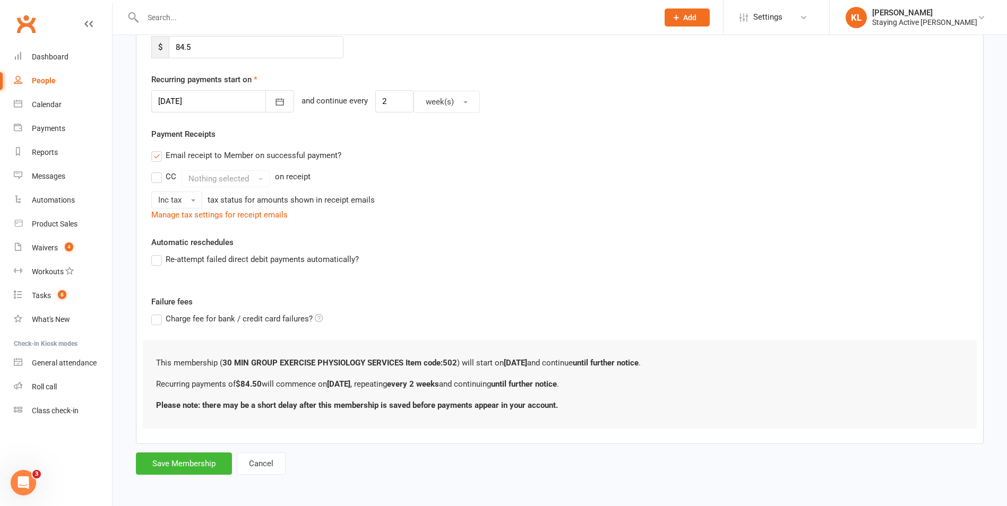
scroll to position [223, 0]
click at [168, 466] on button "Save Membership" at bounding box center [184, 463] width 96 height 22
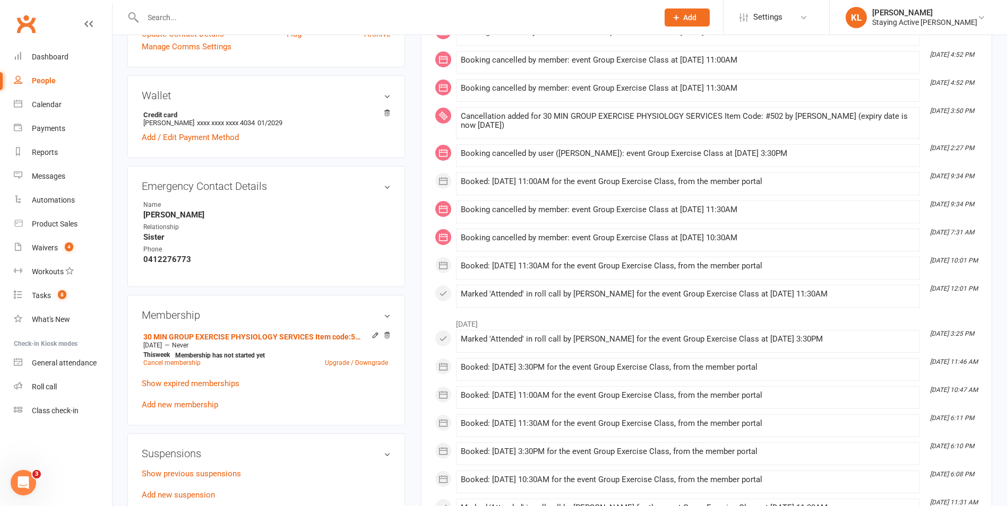
scroll to position [531, 0]
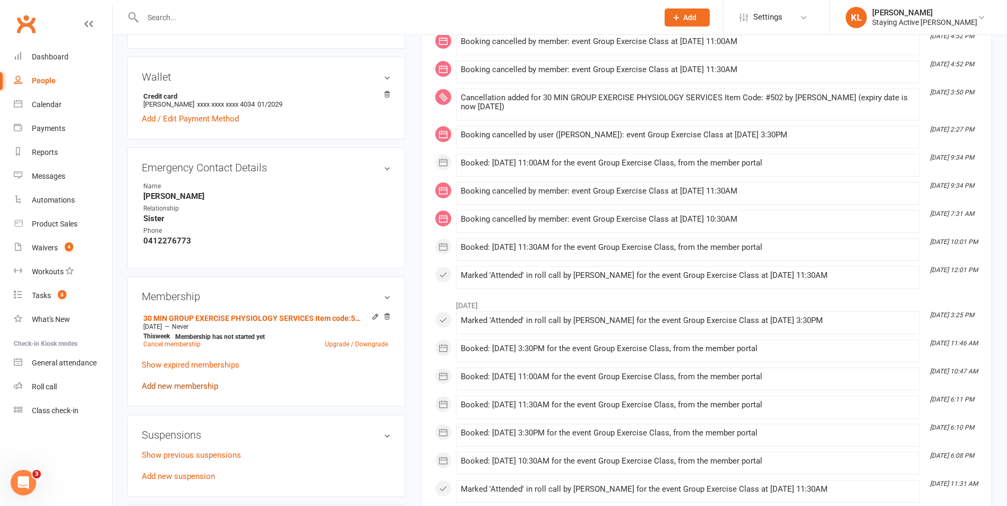
click at [187, 382] on link "Add new membership" at bounding box center [180, 387] width 76 height 10
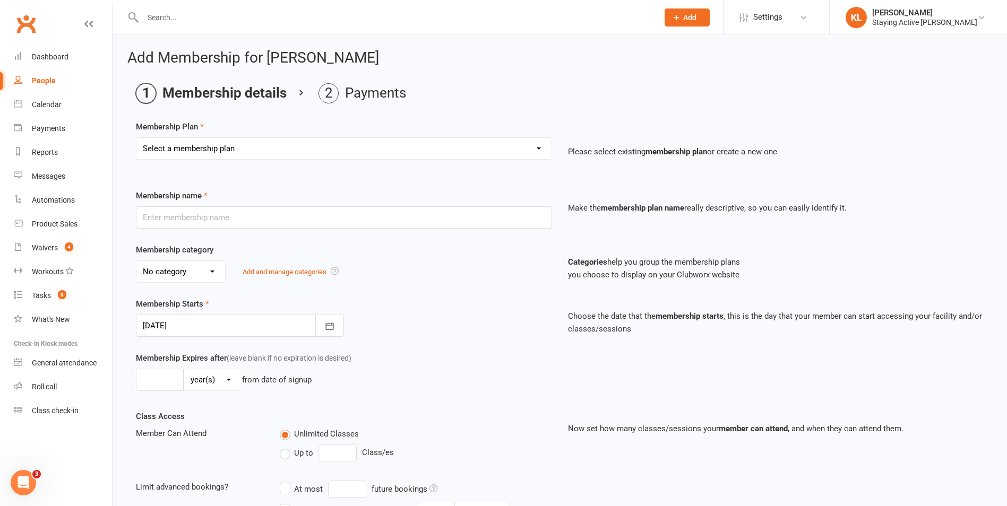
click at [331, 146] on select "Select a membership plan Create new Membership Plan 193000 Telehealth Exercise …" at bounding box center [343, 148] width 415 height 21
select select "2"
click at [136, 138] on select "Select a membership plan Create new Membership Plan 193000 Telehealth Exercise …" at bounding box center [343, 148] width 415 height 21
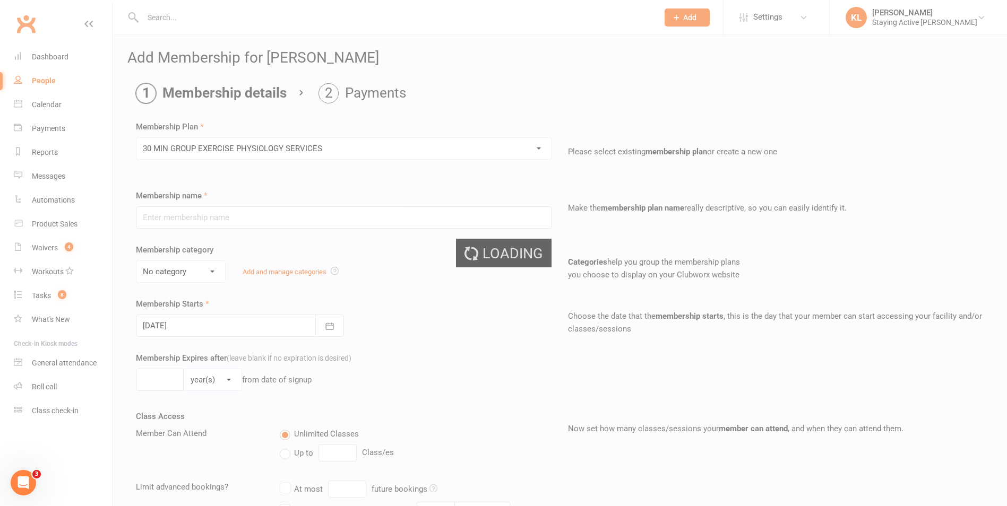
type input "30 MIN GROUP EXERCISE PHYSIOLOGY SERVICES"
select select "2"
type input "3"
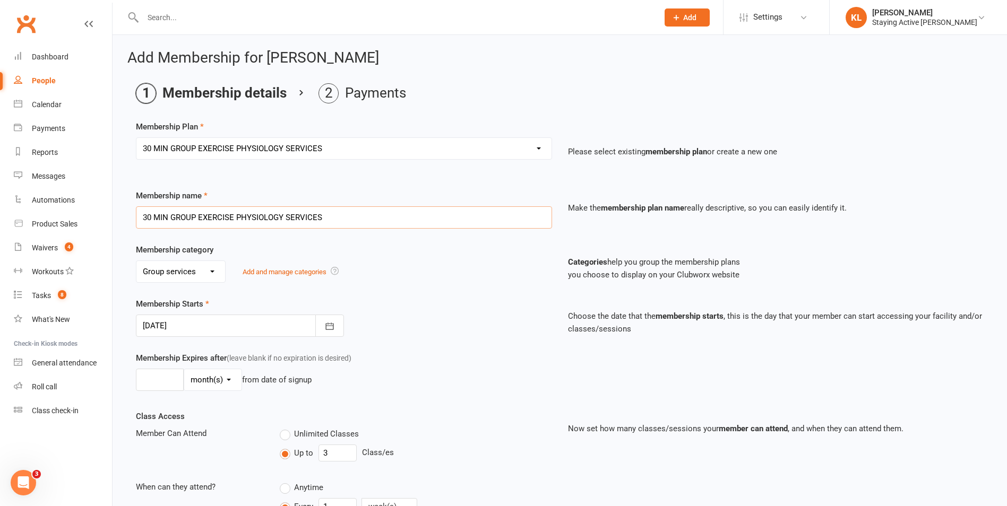
click at [333, 218] on input "30 MIN GROUP EXERCISE PHYSIOLOGY SERVICES" at bounding box center [344, 217] width 416 height 22
type input "30 MIN GROUP EXERCISE PHYSIOLOGY SERVICES Item code: 502"
click at [460, 281] on div "No category Direct Debit Excludes tax Group services Individual services Initia…" at bounding box center [344, 272] width 416 height 22
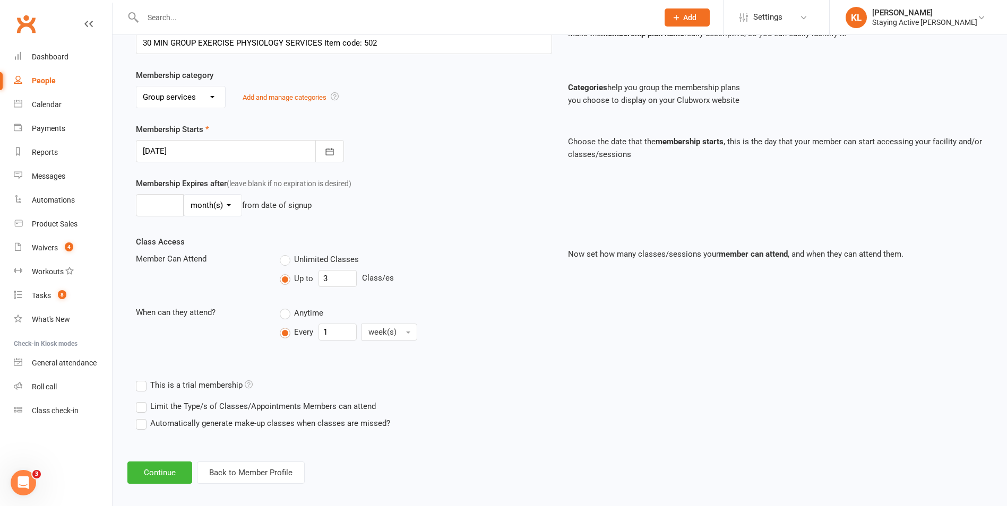
scroll to position [183, 0]
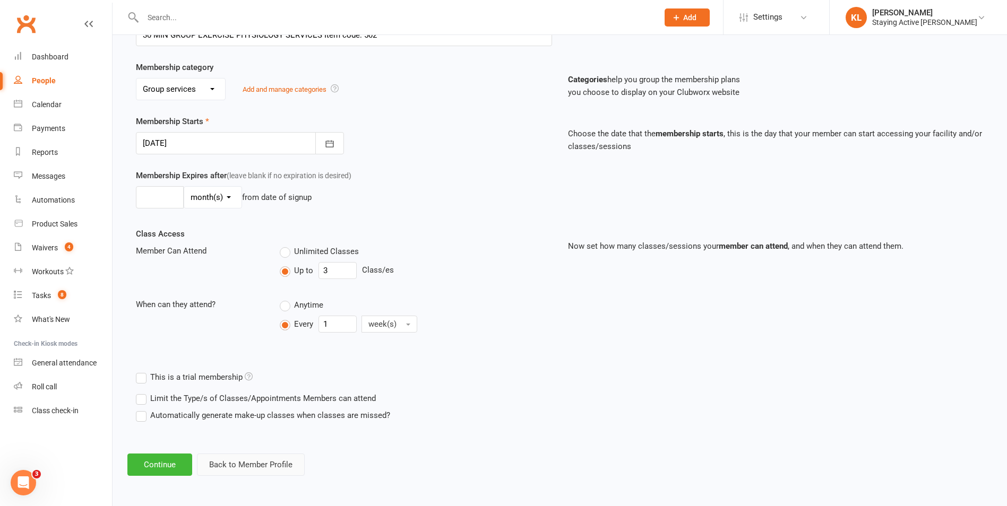
click at [265, 466] on button "Back to Member Profile" at bounding box center [251, 465] width 108 height 22
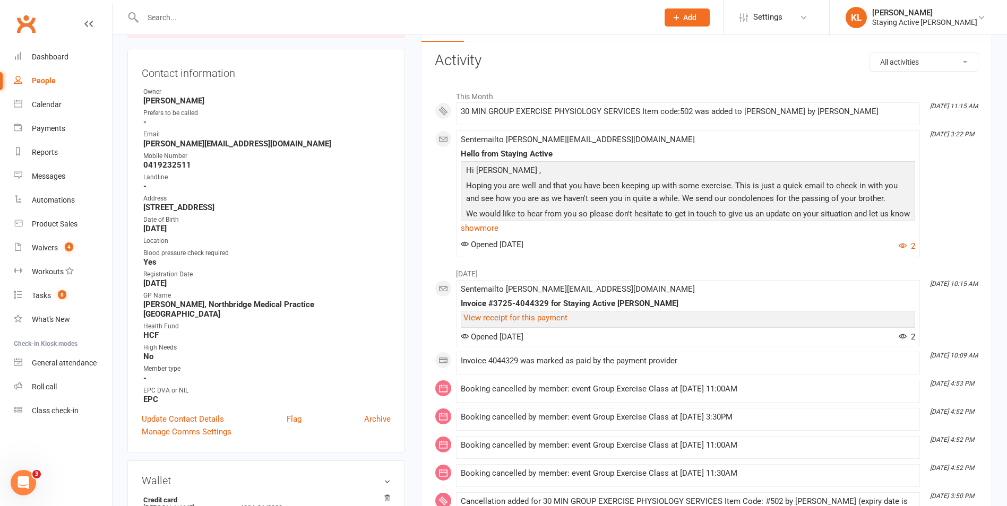
scroll to position [53, 0]
